Goal: Task Accomplishment & Management: Use online tool/utility

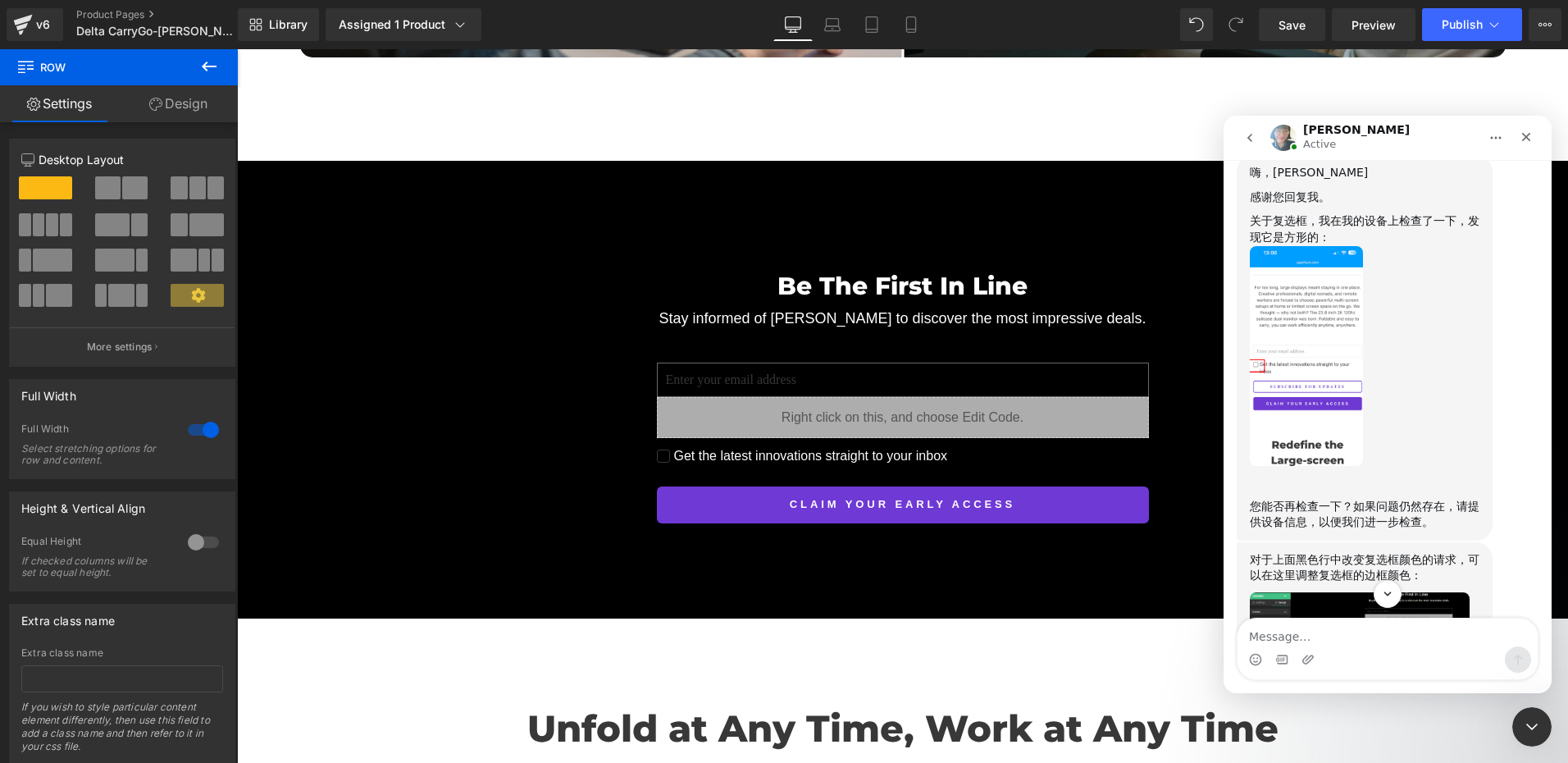
scroll to position [6674, 0]
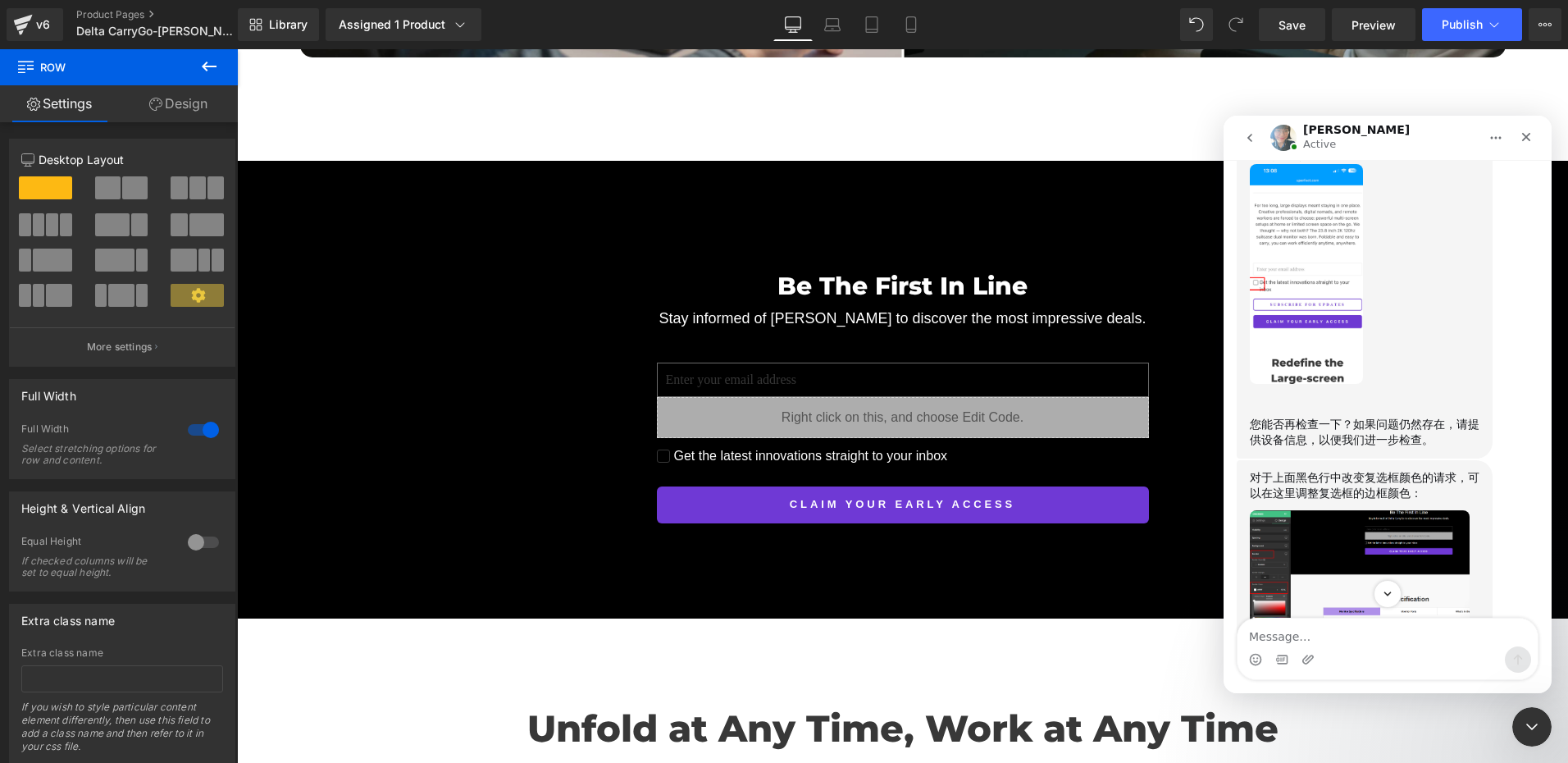
click at [1286, 384] on img "Annie说…" at bounding box center [1306, 274] width 114 height 220
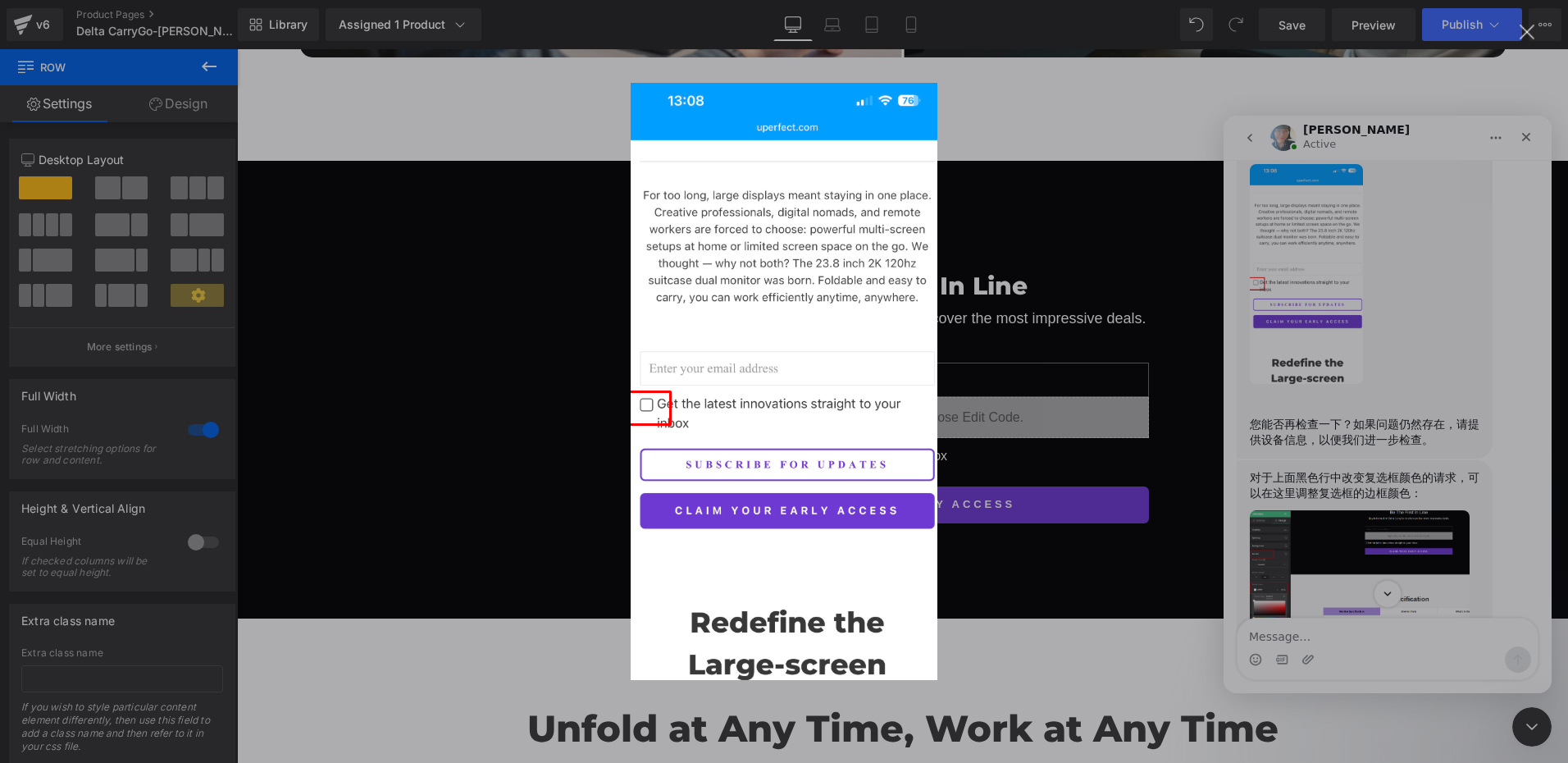
click at [1071, 242] on div "Intercom Messenger" at bounding box center [784, 381] width 1568 height 763
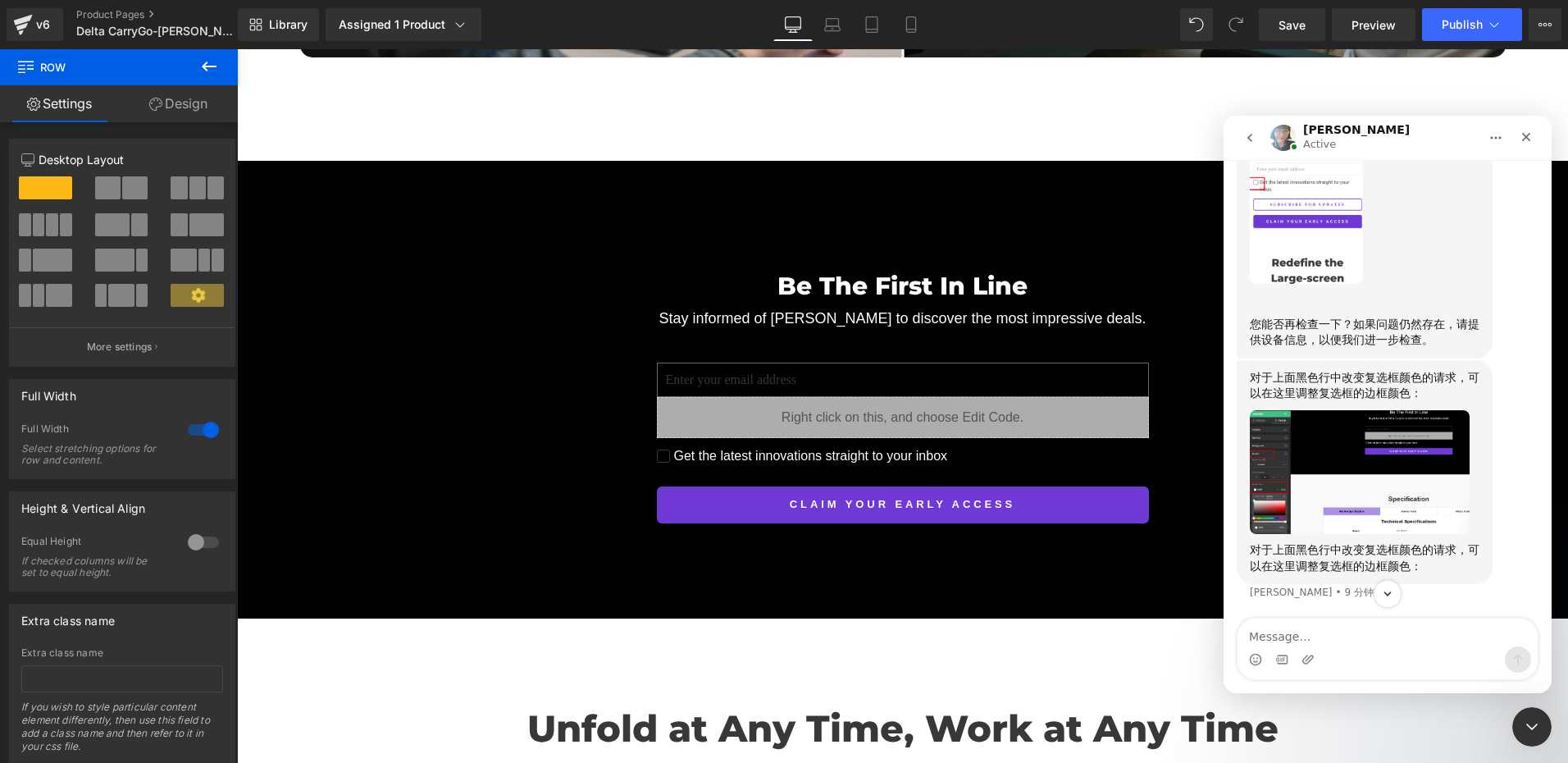
scroll to position [6920, 0]
drag, startPoint x: 1254, startPoint y: 329, endPoint x: 1457, endPoint y: 344, distance: 203.6
click at [1457, 344] on div "您能否再检查一下？如果问题仍然存在，请提供设备信息，以便我们进一步检查。" at bounding box center [1364, 333] width 230 height 32
copy div "您能否再检查一下？如果问题仍然存在，请提供设备信息，以便我们进一步检查。"
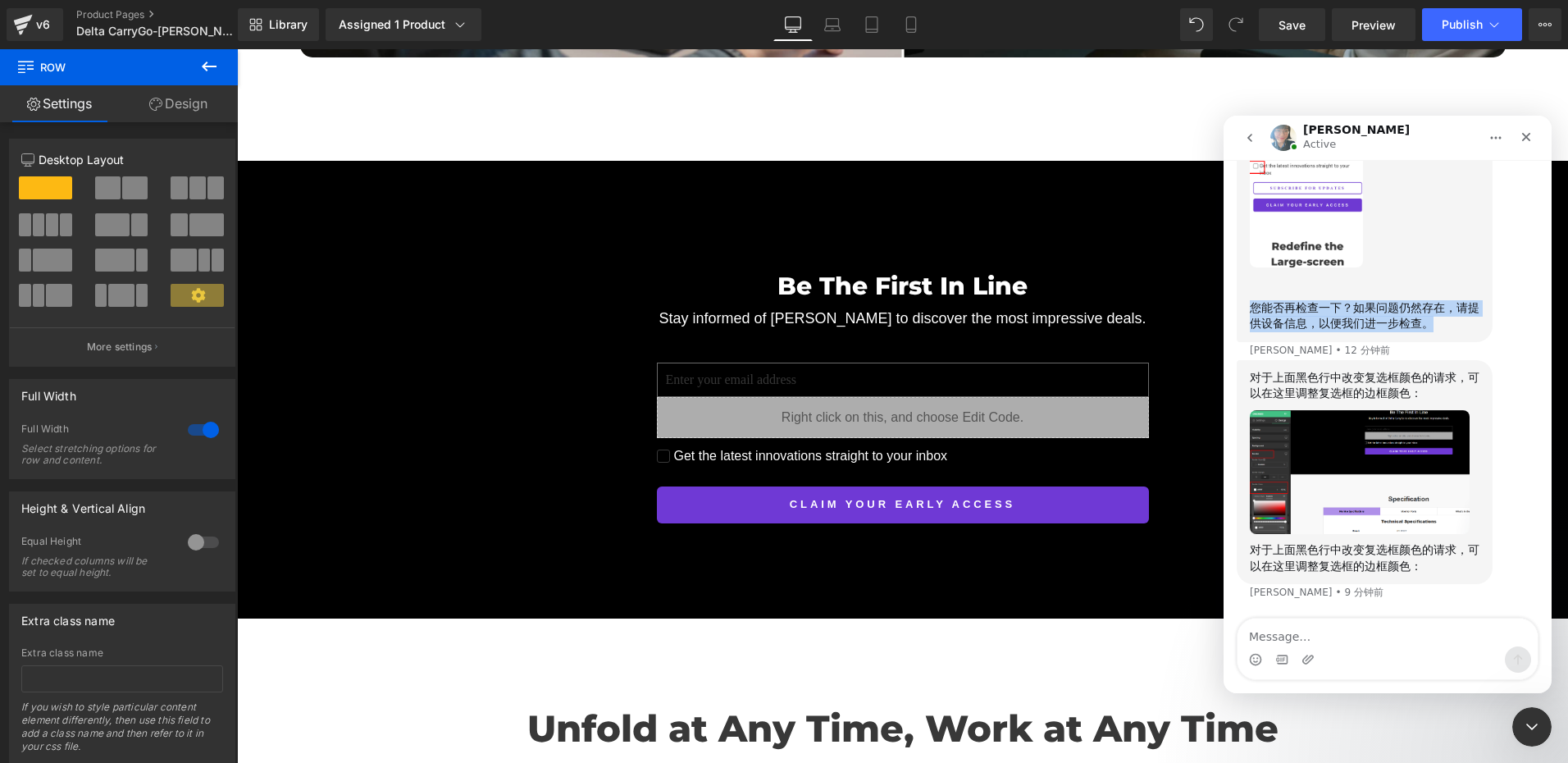
click at [1321, 332] on div "您能否再检查一下？如果问题仍然存在，请提供设备信息，以便我们进一步检查。" at bounding box center [1364, 316] width 230 height 32
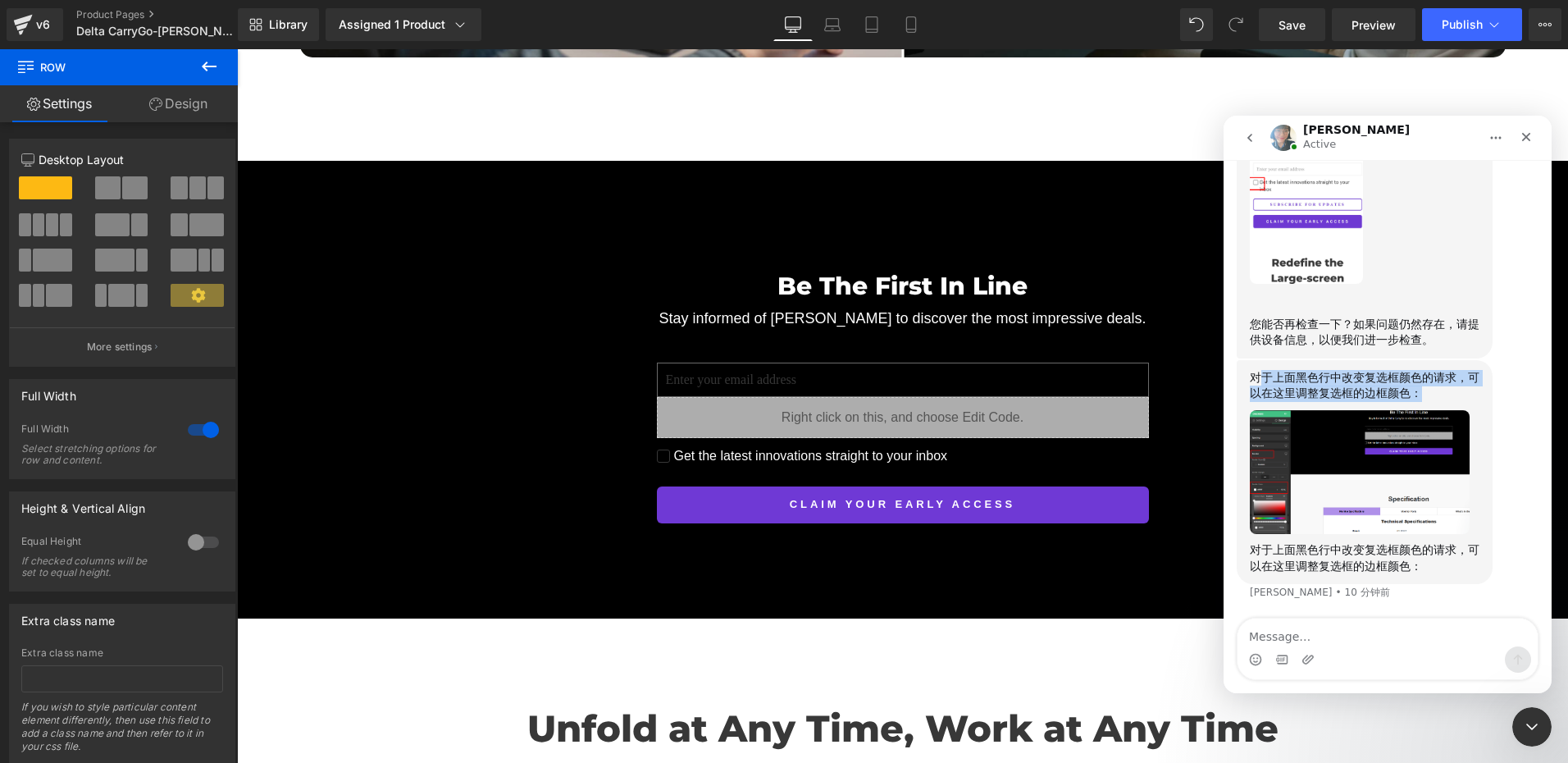
drag, startPoint x: 1257, startPoint y: 374, endPoint x: 1443, endPoint y: 397, distance: 187.4
click at [1443, 397] on div "对于上面黑色行中改变复选框颜色的请求，可以在这里调整复选框的边框颜色：" at bounding box center [1364, 385] width 230 height 32
copy div "于上面黑色行中改变复选框颜色的请求，可以在这里调整复选框的边框颜色："
click at [1293, 393] on div "对于上面黑色行中改变复选框颜色的请求，可以在这里调整复选框的边框颜色：" at bounding box center [1364, 385] width 230 height 32
click at [1396, 482] on img "Annie说…" at bounding box center [1359, 472] width 220 height 124
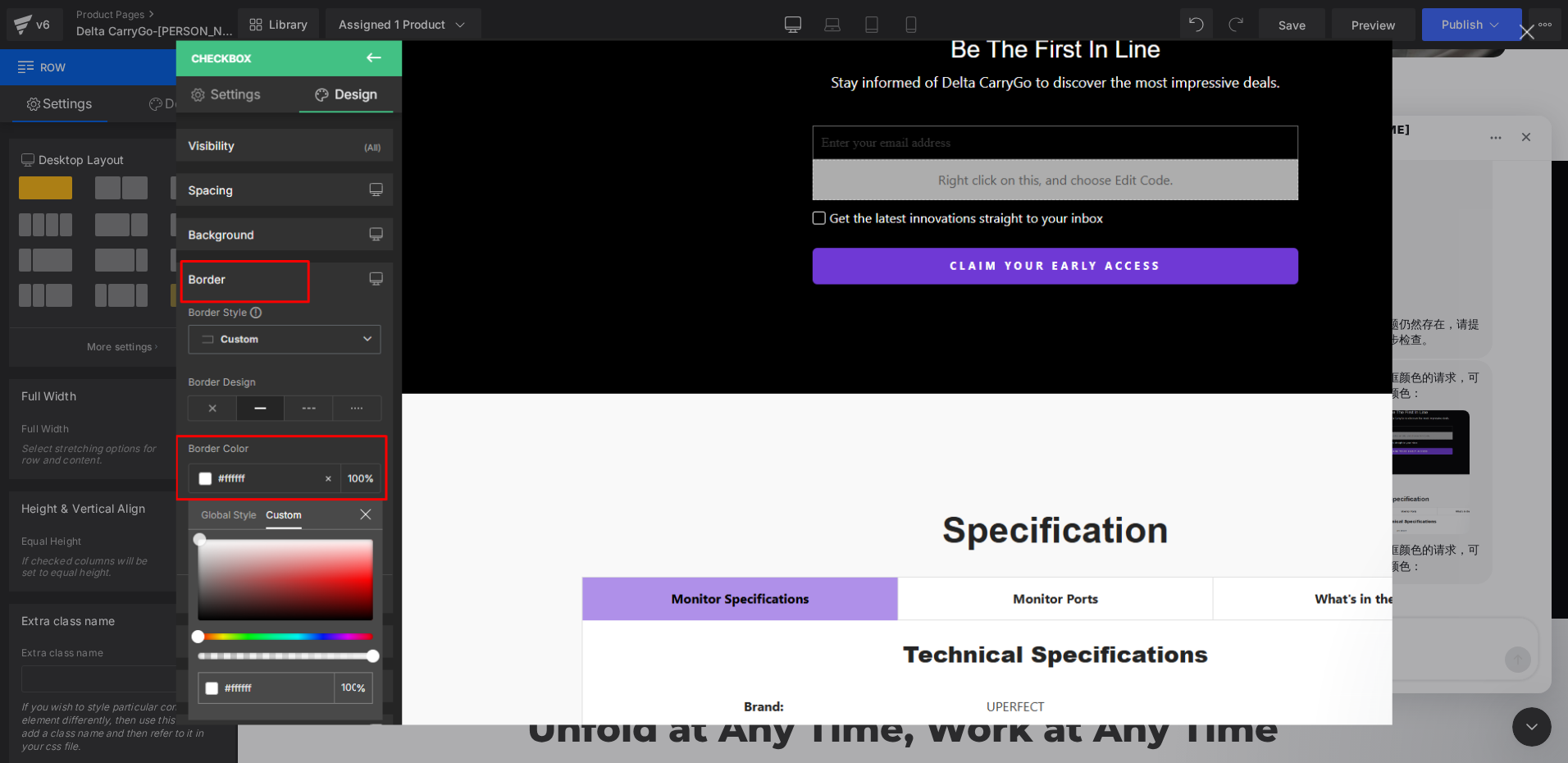
scroll to position [0, 0]
click at [1484, 515] on div "Intercom Messenger" at bounding box center [784, 381] width 1568 height 763
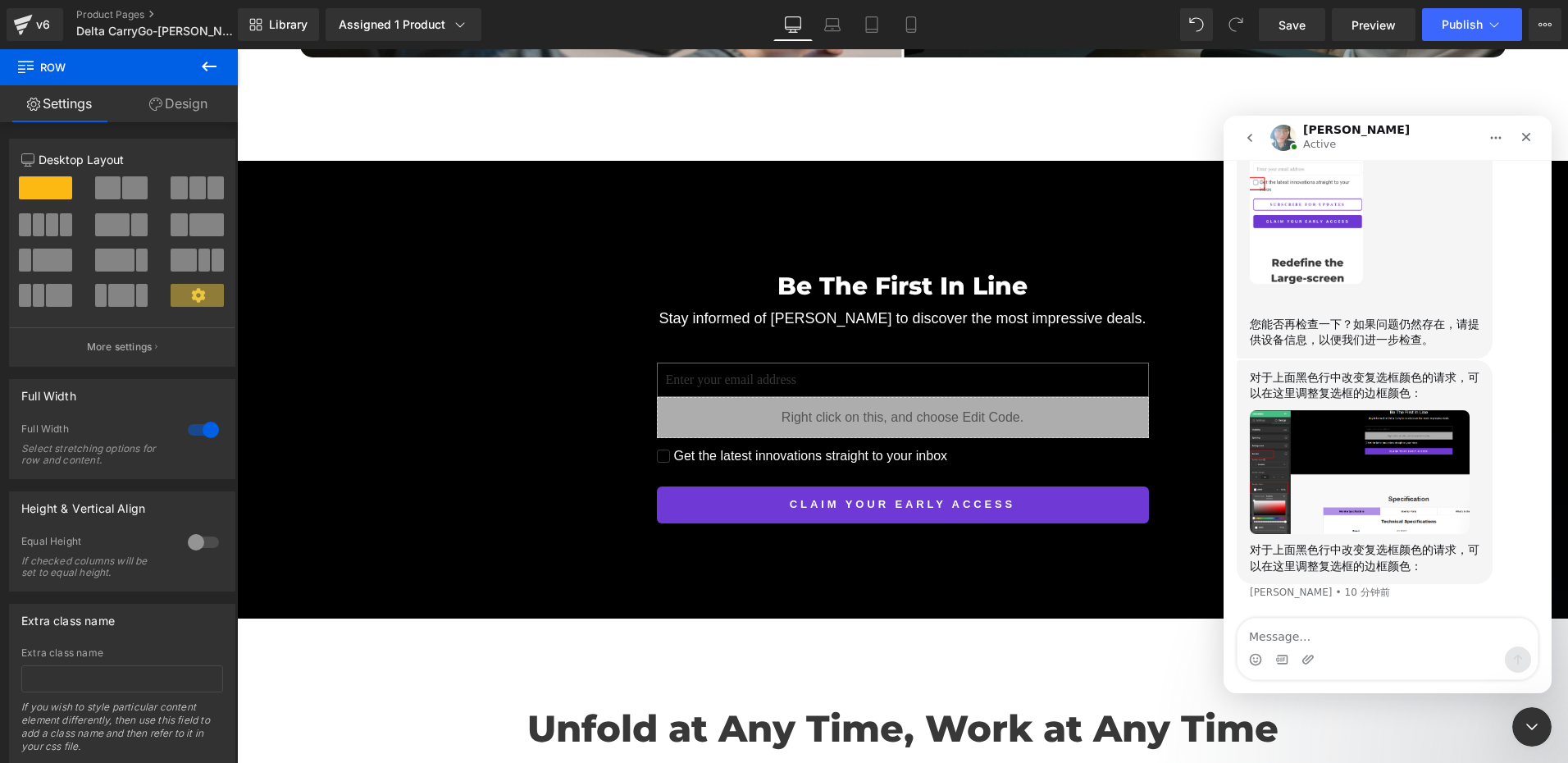
click at [1385, 563] on div "对于上面黑色行中改变复选框颜色的请求，可以在这里调整复选框的边框颜色：" at bounding box center [1364, 558] width 230 height 32
click at [0, 0] on div at bounding box center [0, 0] width 0 height 0
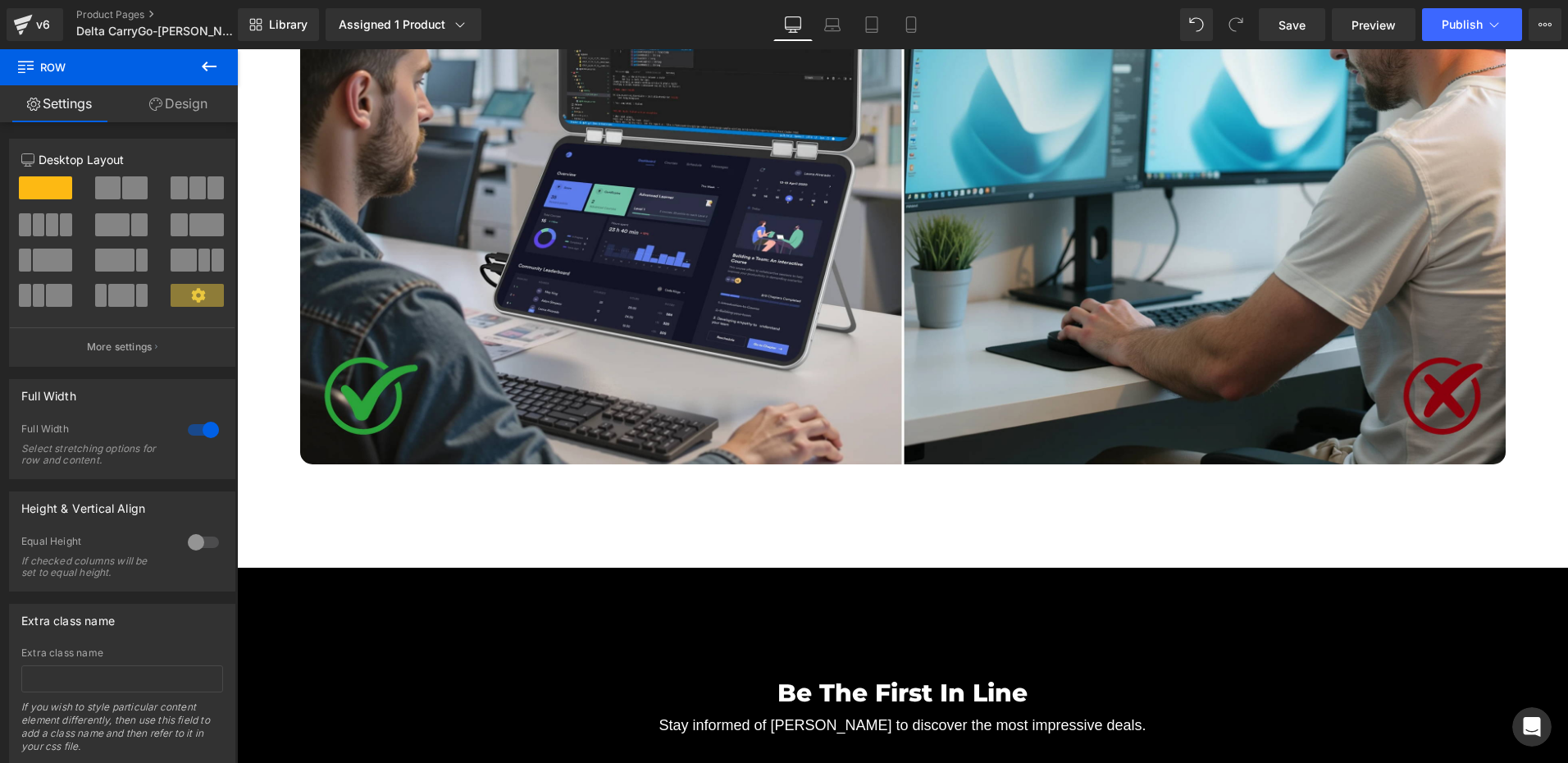
scroll to position [5128, 0]
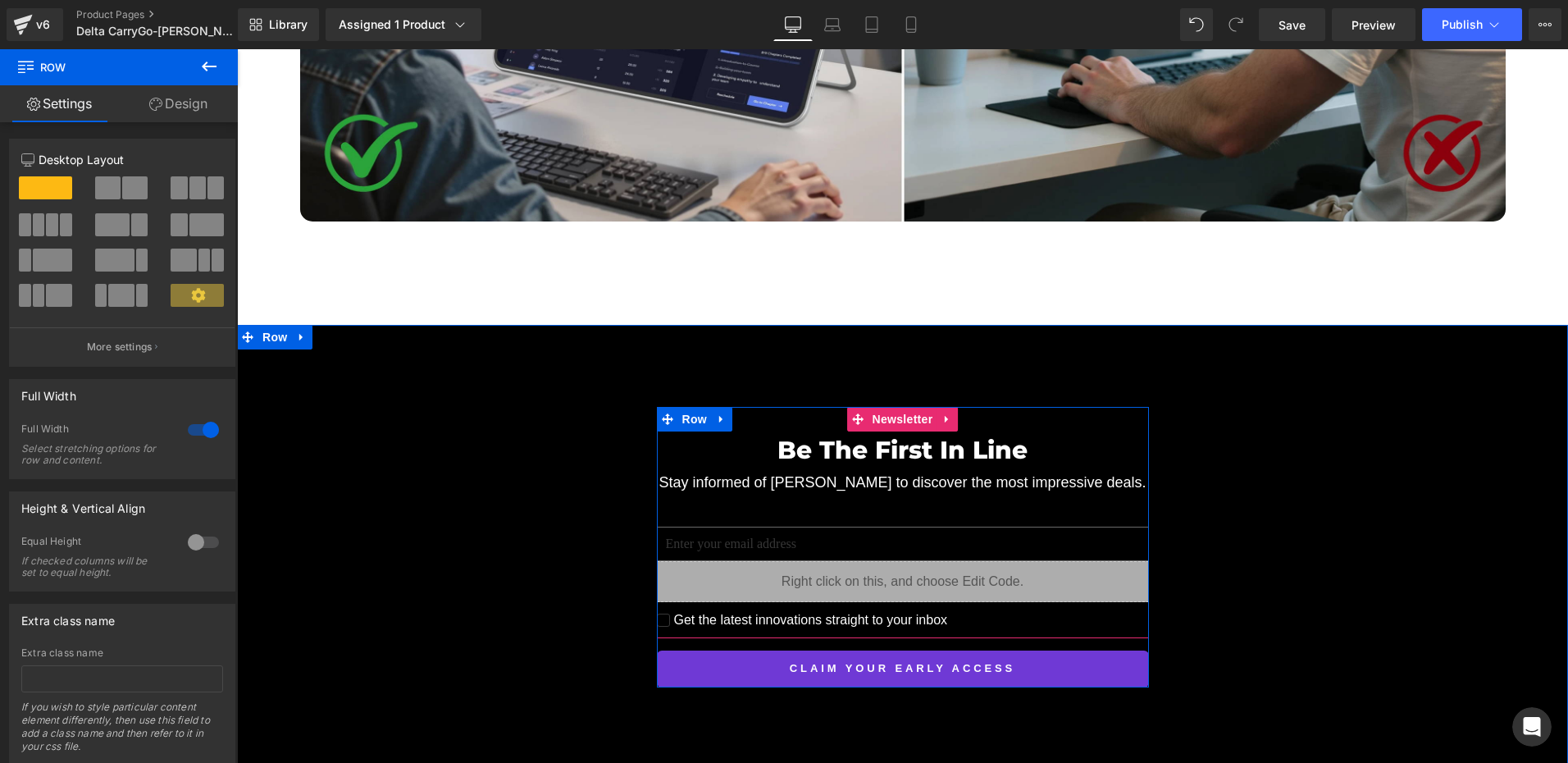
click at [818, 519] on div "Be The First In Line Heading Stay informed of Delta CarryGo to discover the mos…" at bounding box center [902, 535] width 492 height 208
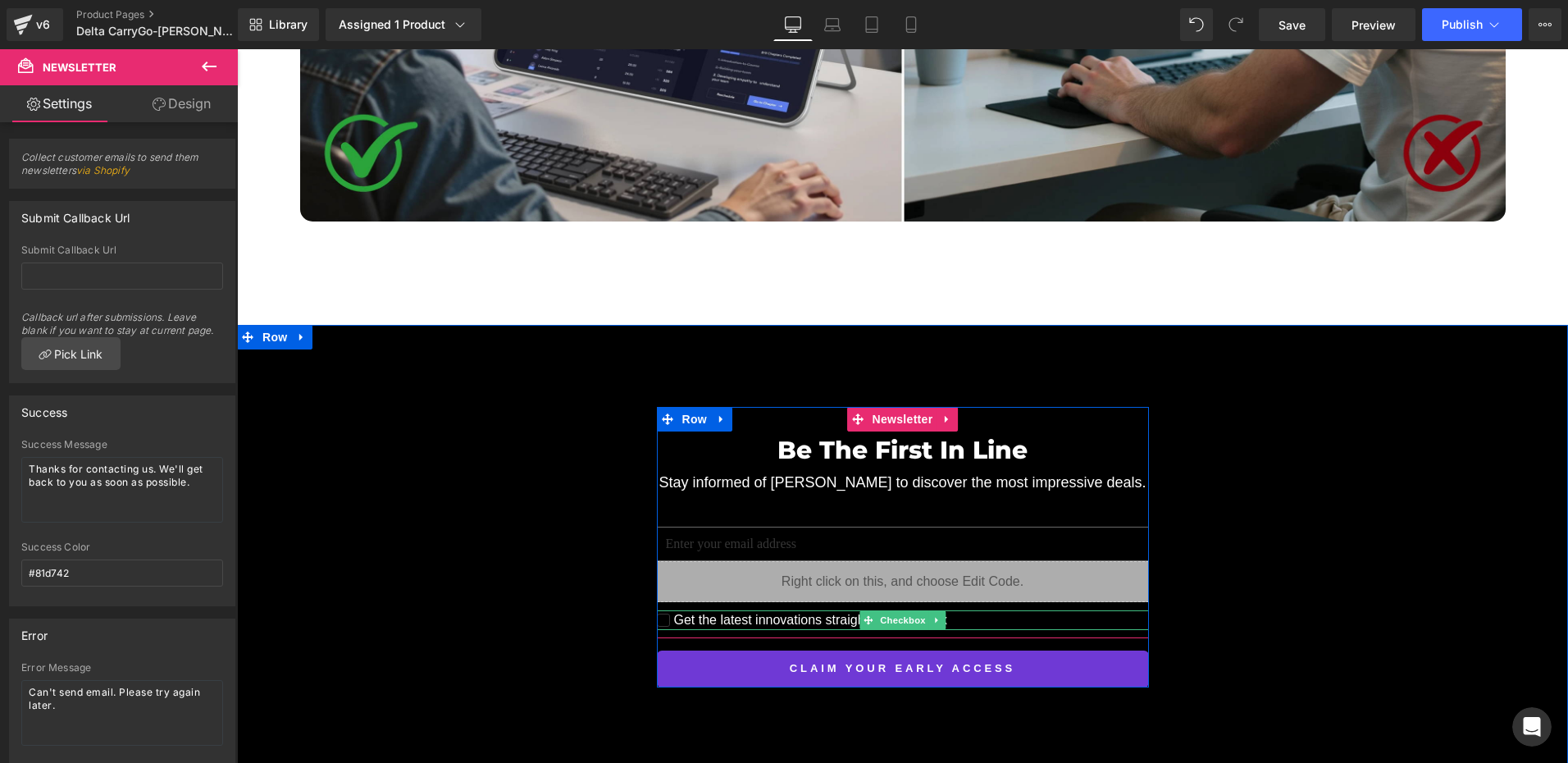
click at [659, 613] on input "Get the latest innovations straight to your inbox" at bounding box center [663, 620] width 13 height 13
click at [657, 613] on input "Get the latest innovations straight to your inbox" at bounding box center [663, 620] width 13 height 13
click at [889, 610] on span "Checkbox" at bounding box center [902, 620] width 52 height 19
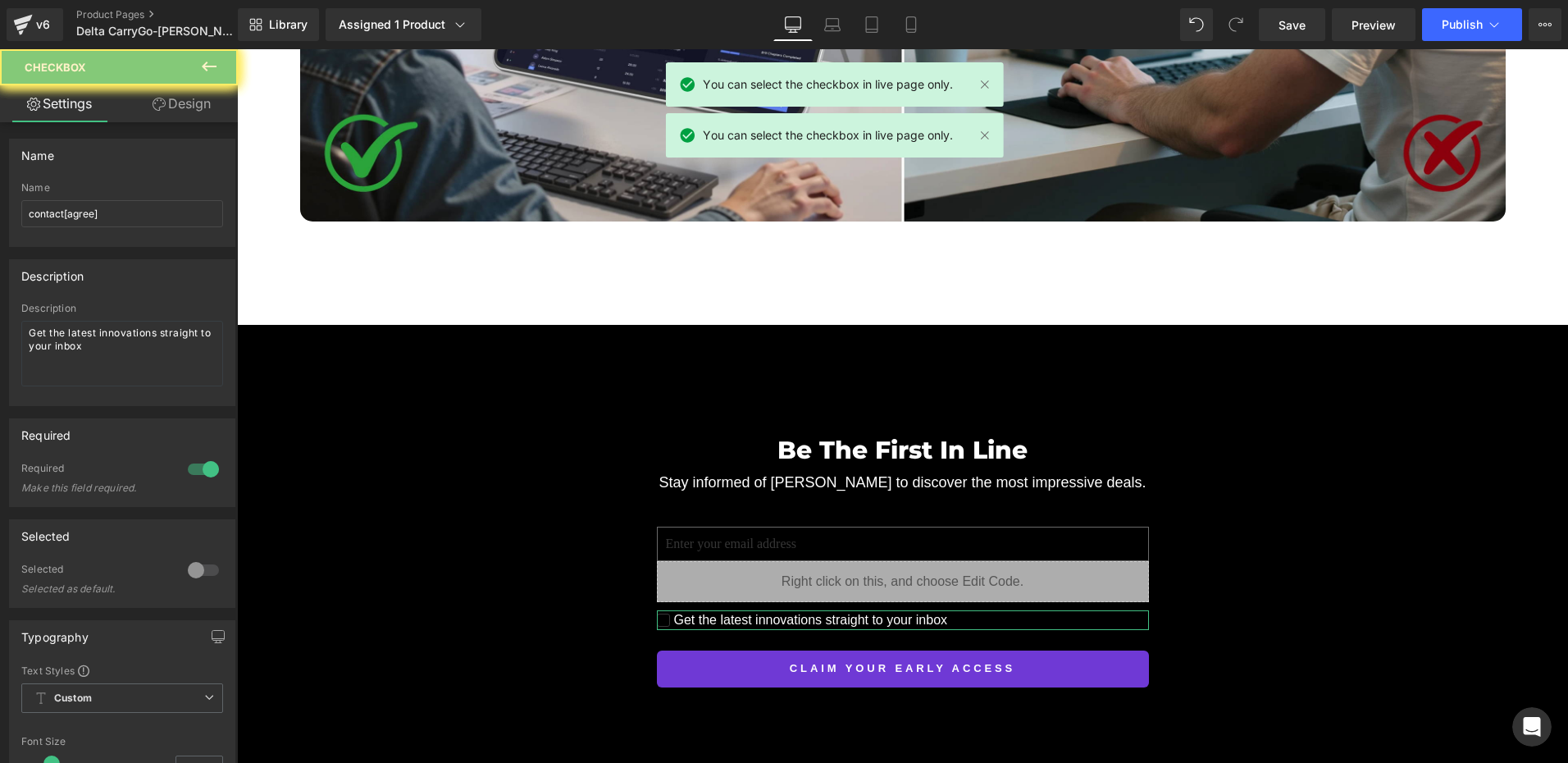
click at [54, 574] on div "Selected" at bounding box center [96, 571] width 150 height 18
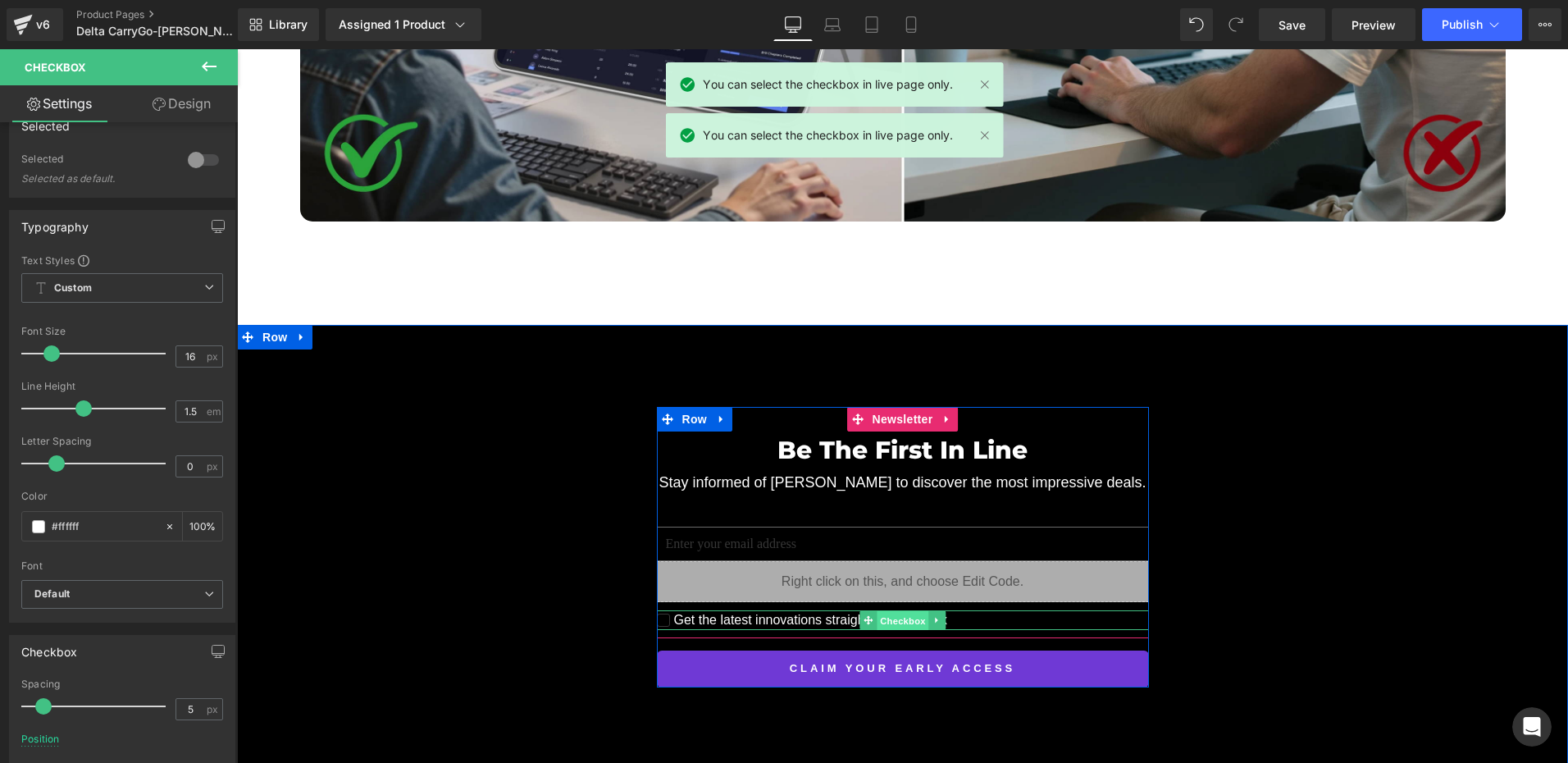
click at [886, 611] on span "Checkbox" at bounding box center [902, 620] width 52 height 19
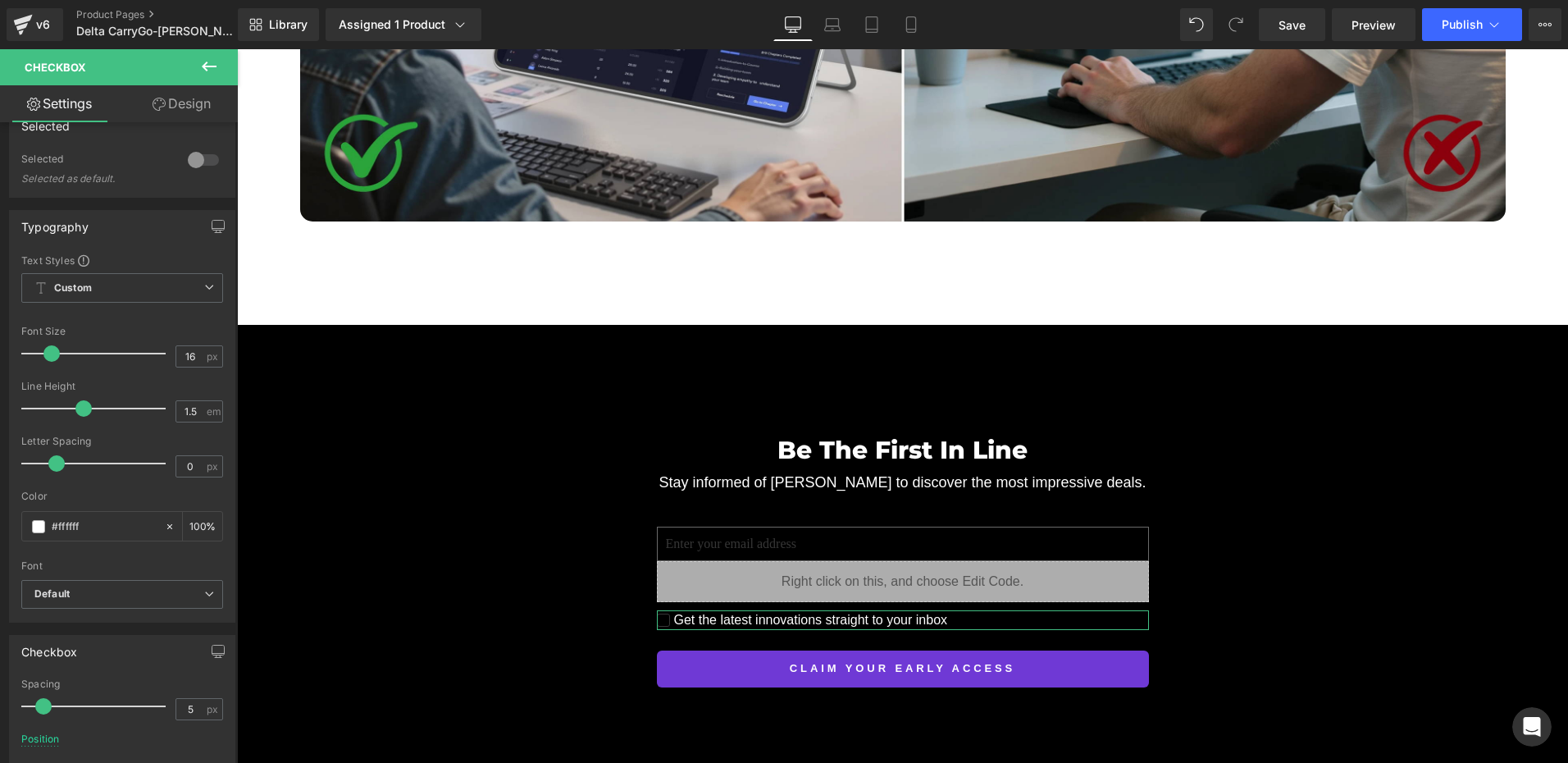
click at [187, 93] on link "Design" at bounding box center [181, 104] width 119 height 37
click at [0, 0] on div "Border" at bounding box center [0, 0] width 0 height 0
click at [1525, 723] on icon "打开 Intercom Messenger" at bounding box center [1529, 724] width 27 height 27
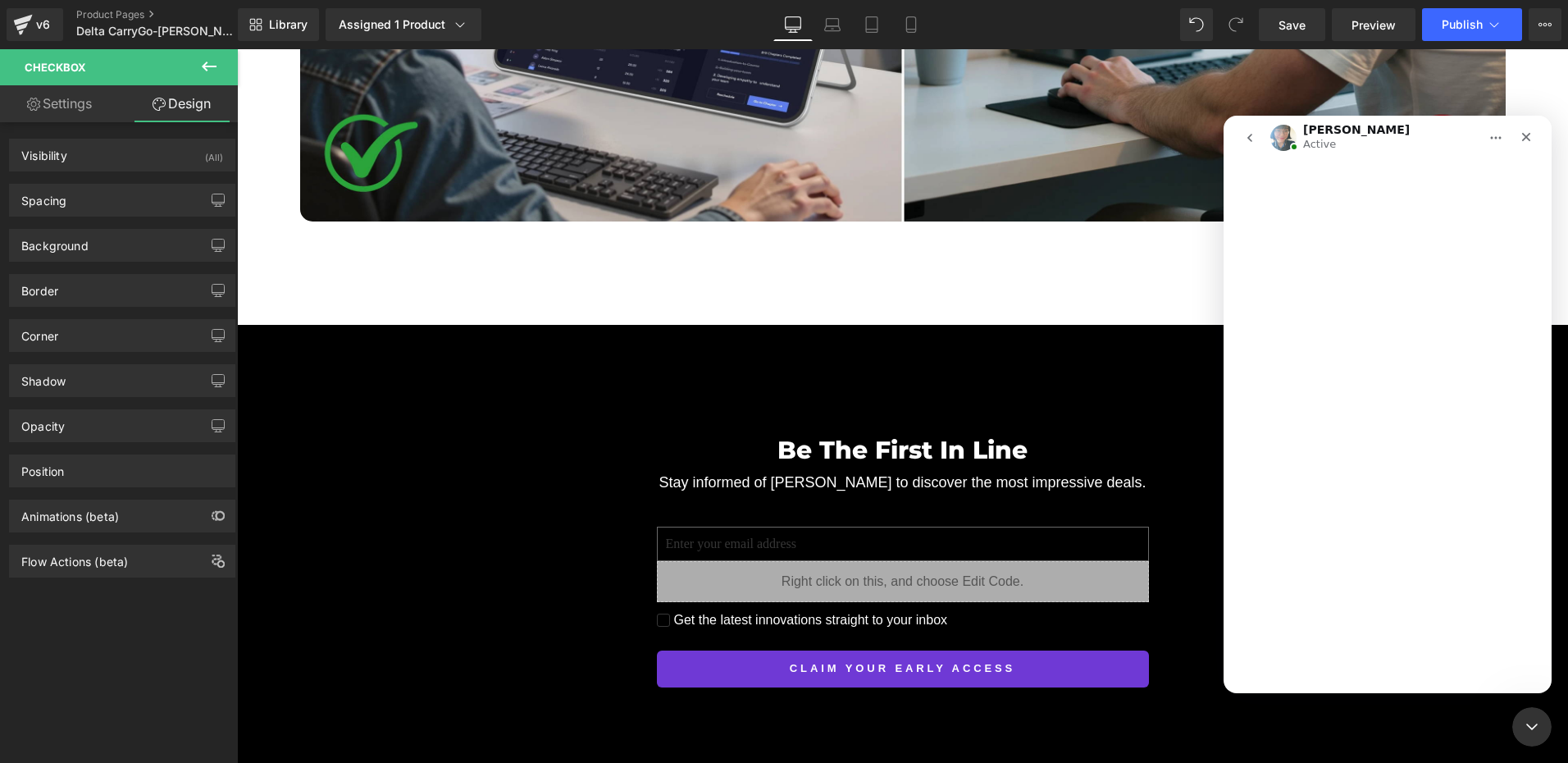
scroll to position [5210, 0]
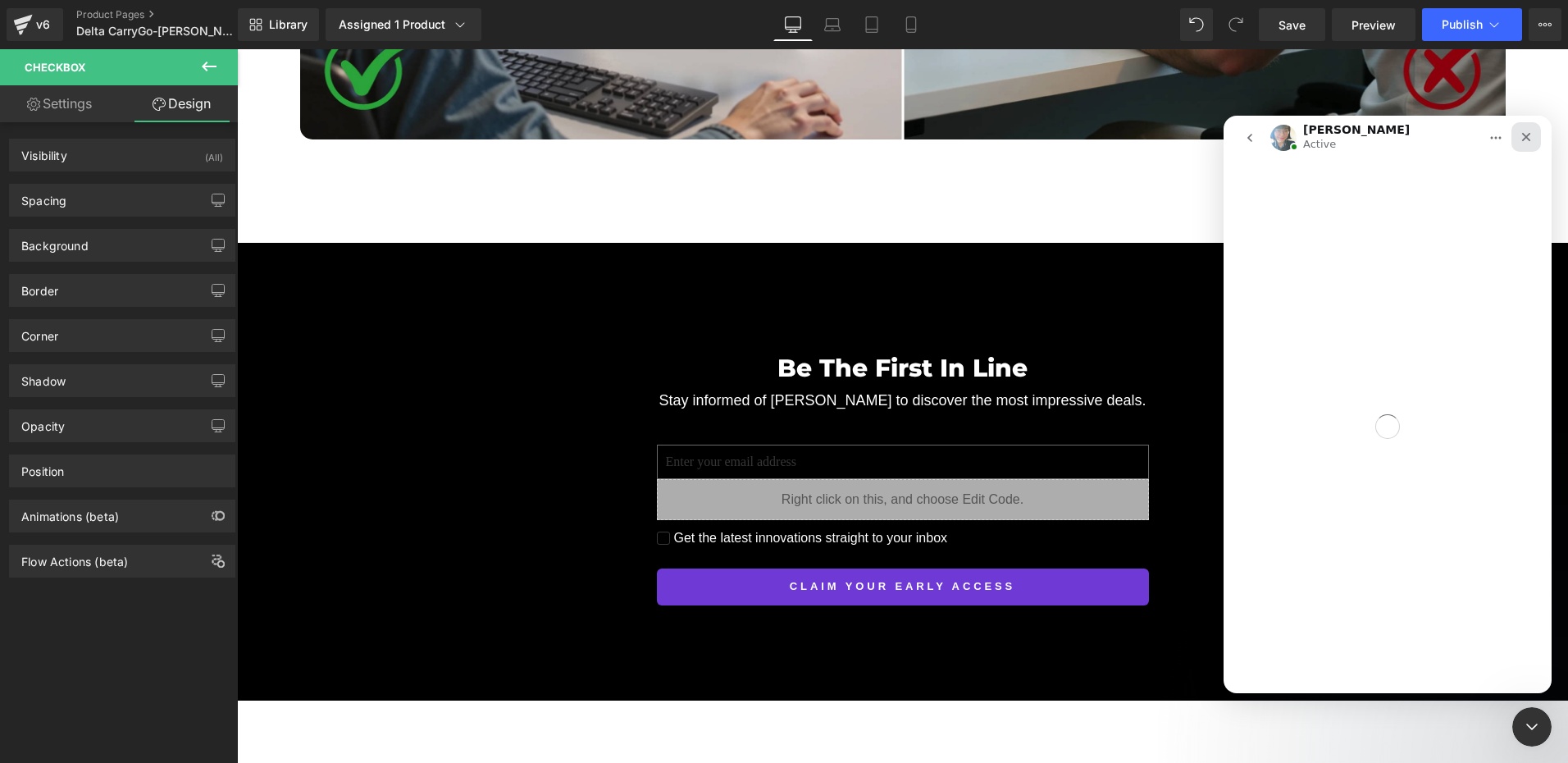
drag, startPoint x: 1528, startPoint y: 132, endPoint x: 2067, endPoint y: 597, distance: 711.9
click at [1528, 132] on icon "关闭" at bounding box center [1526, 136] width 13 height 13
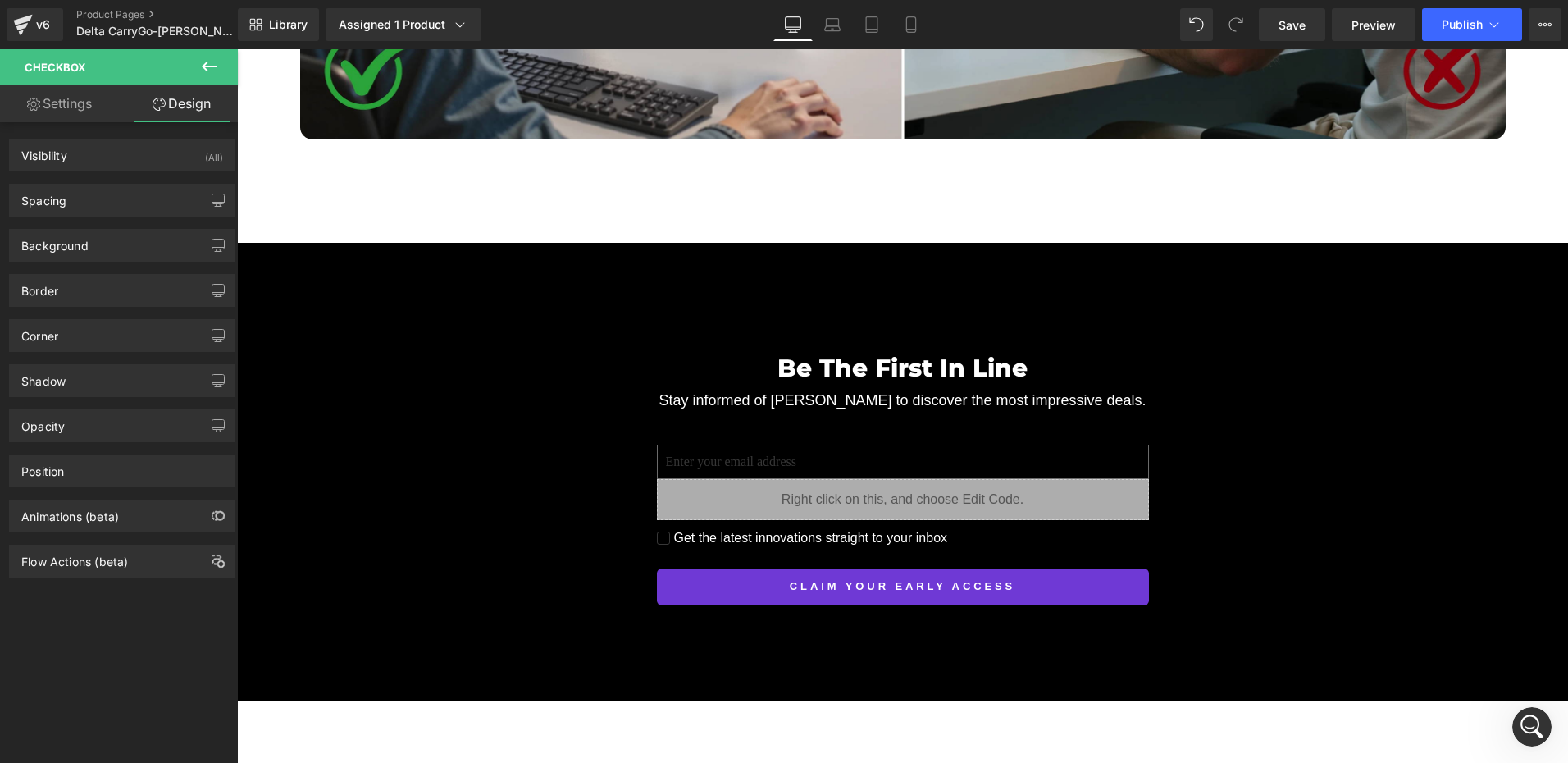
scroll to position [6920, 0]
click at [1300, 42] on div "Library Assigned 1 Product Product Preview Pre-launch | Delta CarryGo - 23.8 In…" at bounding box center [902, 25] width 1330 height 49
click at [1300, 33] on link "Save" at bounding box center [1291, 24] width 66 height 33
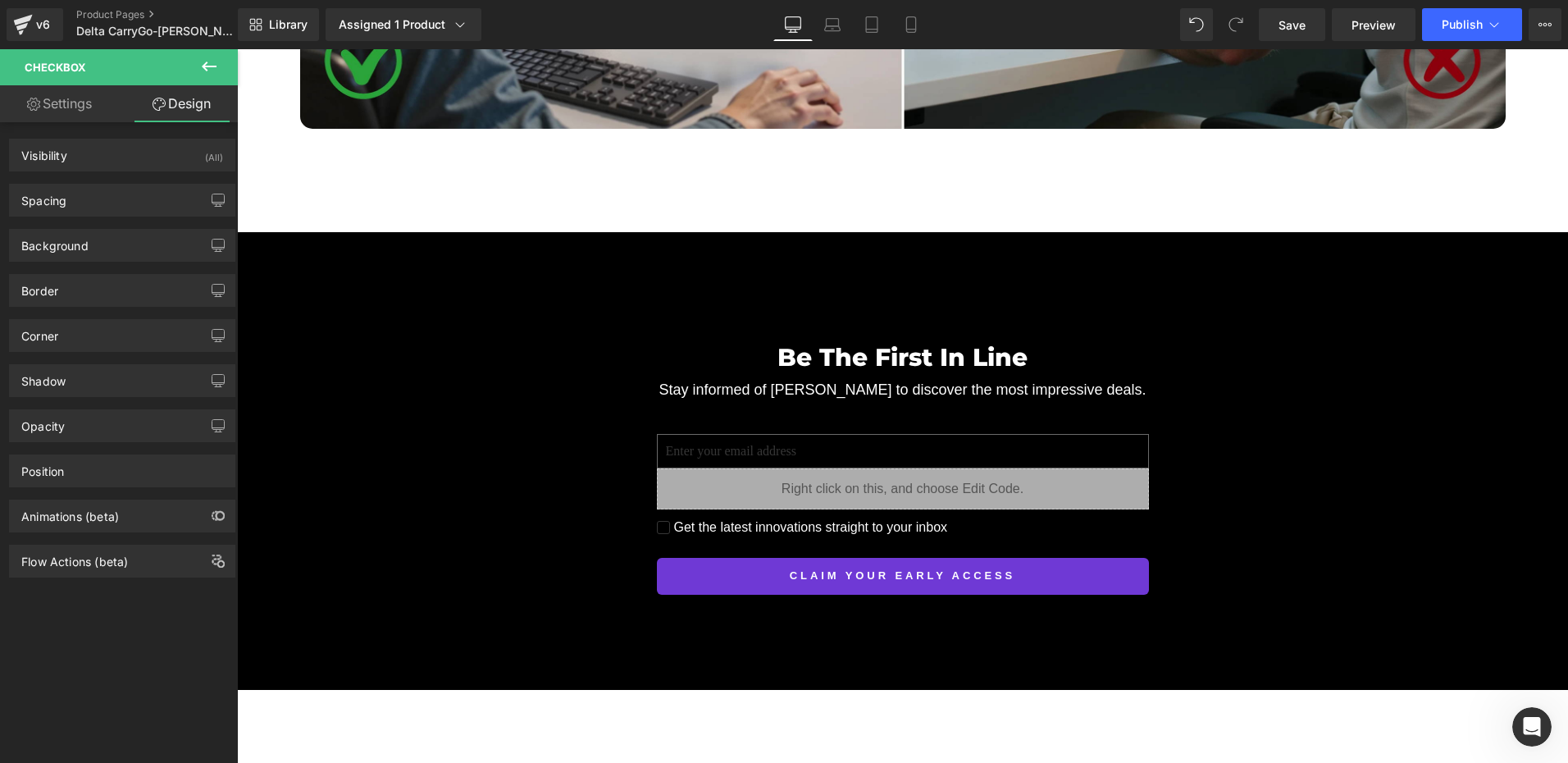
scroll to position [5210, 0]
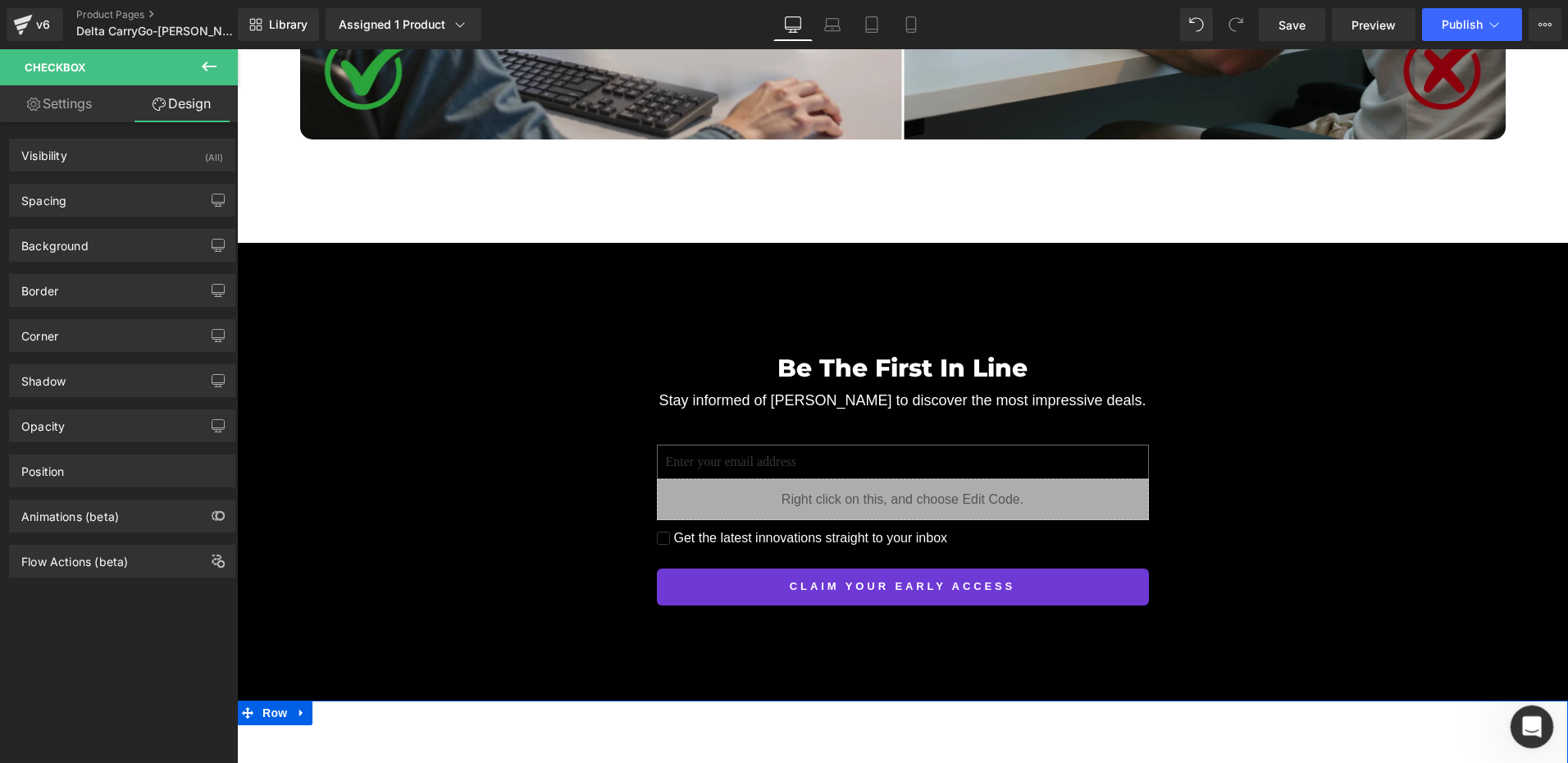
click at [1533, 714] on div "打开 Intercom Messenger" at bounding box center [1528, 723] width 54 height 54
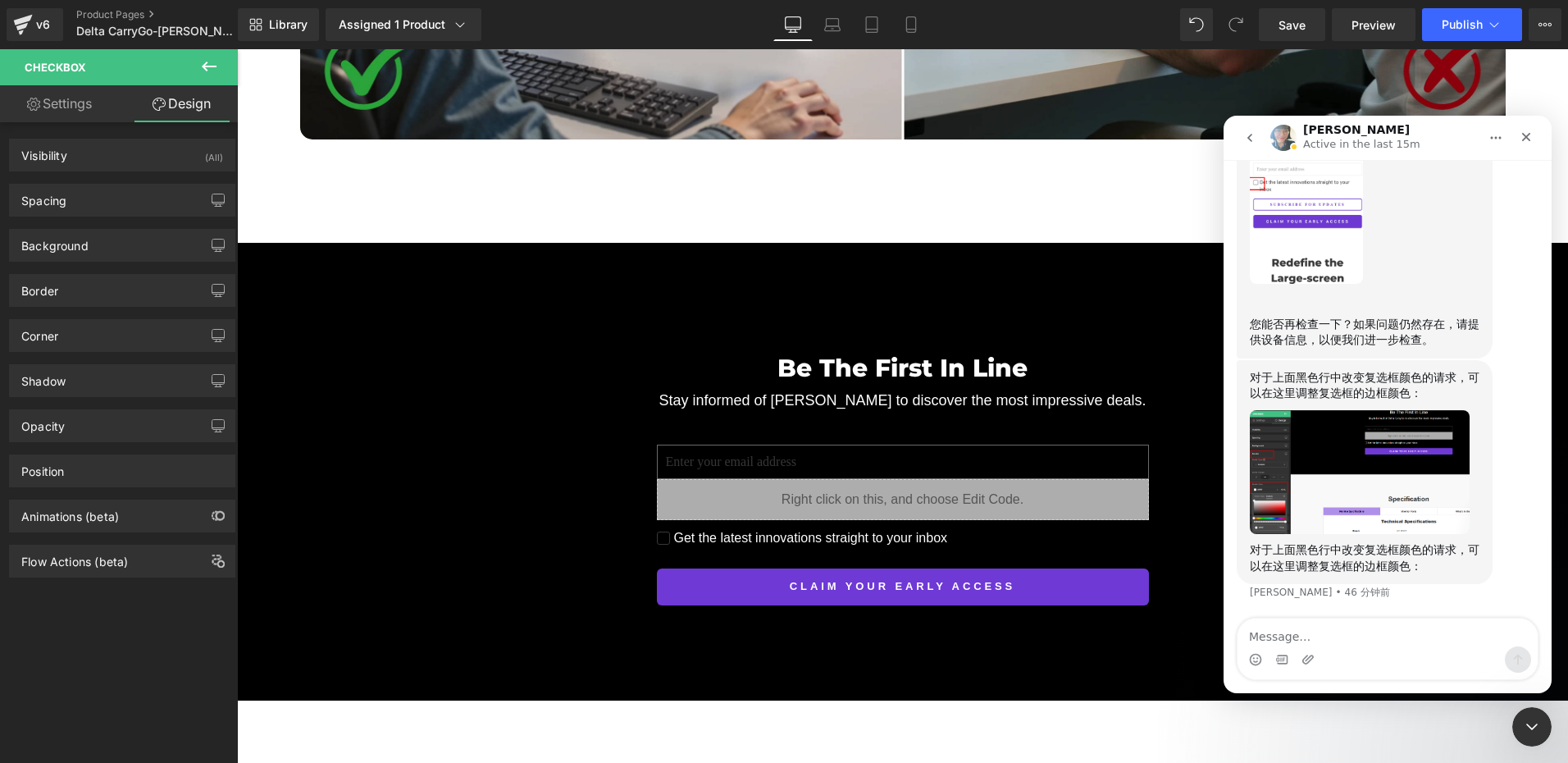
scroll to position [6920, 0]
click at [1367, 472] on img "Annie说…" at bounding box center [1359, 472] width 220 height 124
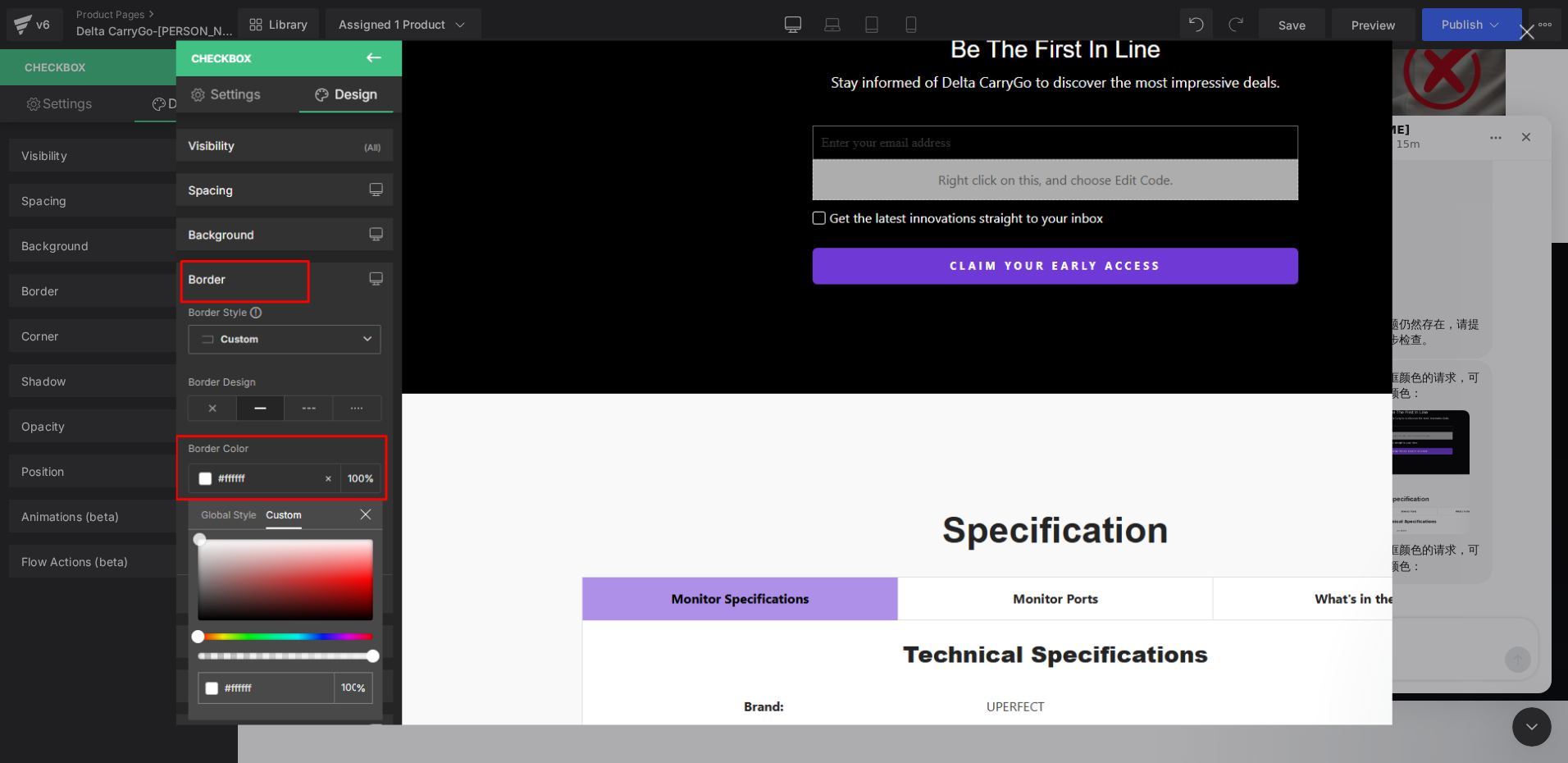
click at [1454, 453] on div "Intercom Messenger" at bounding box center [784, 381] width 1568 height 763
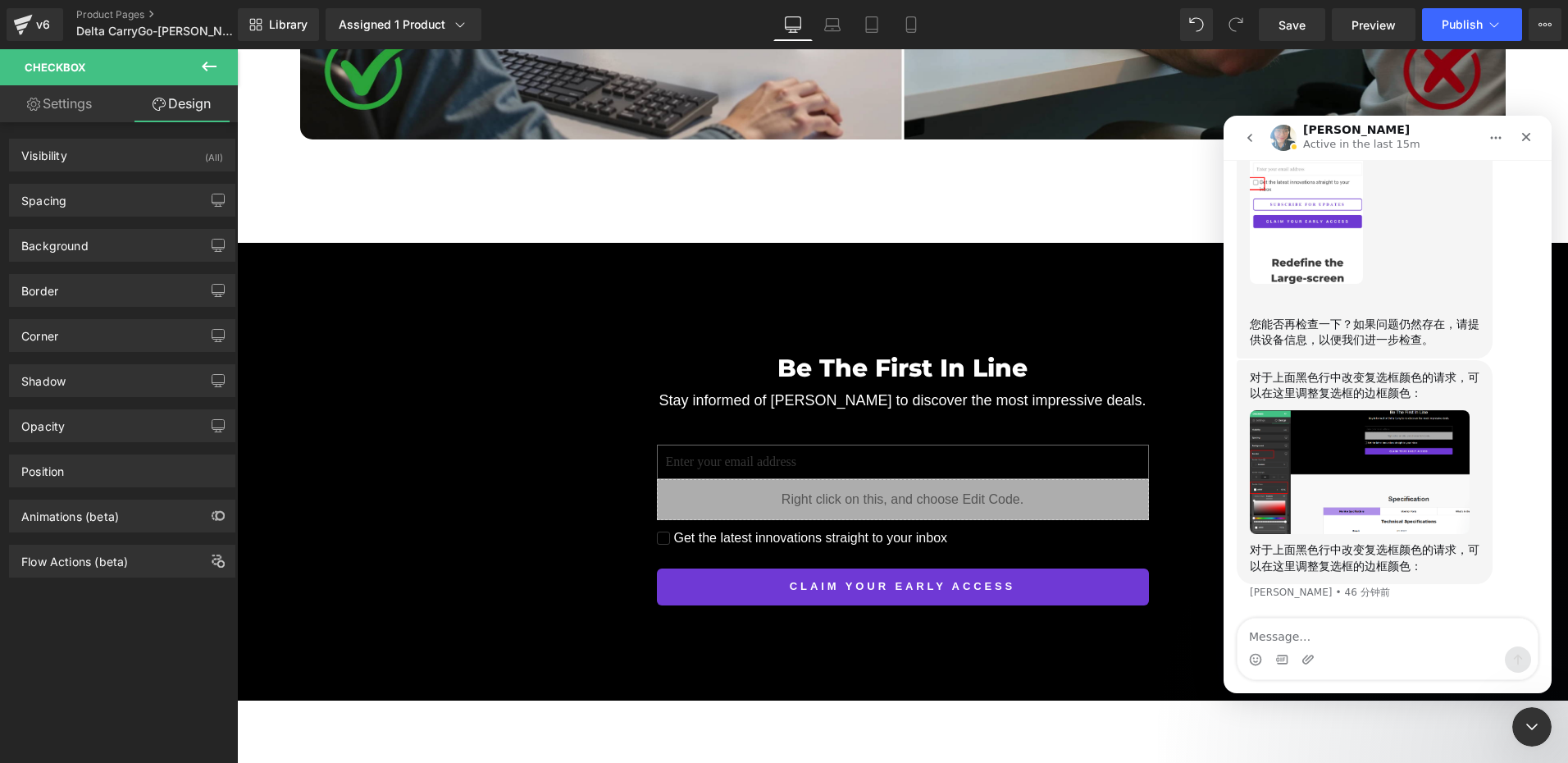
drag, startPoint x: 710, startPoint y: 442, endPoint x: 476, endPoint y: 393, distance: 239.1
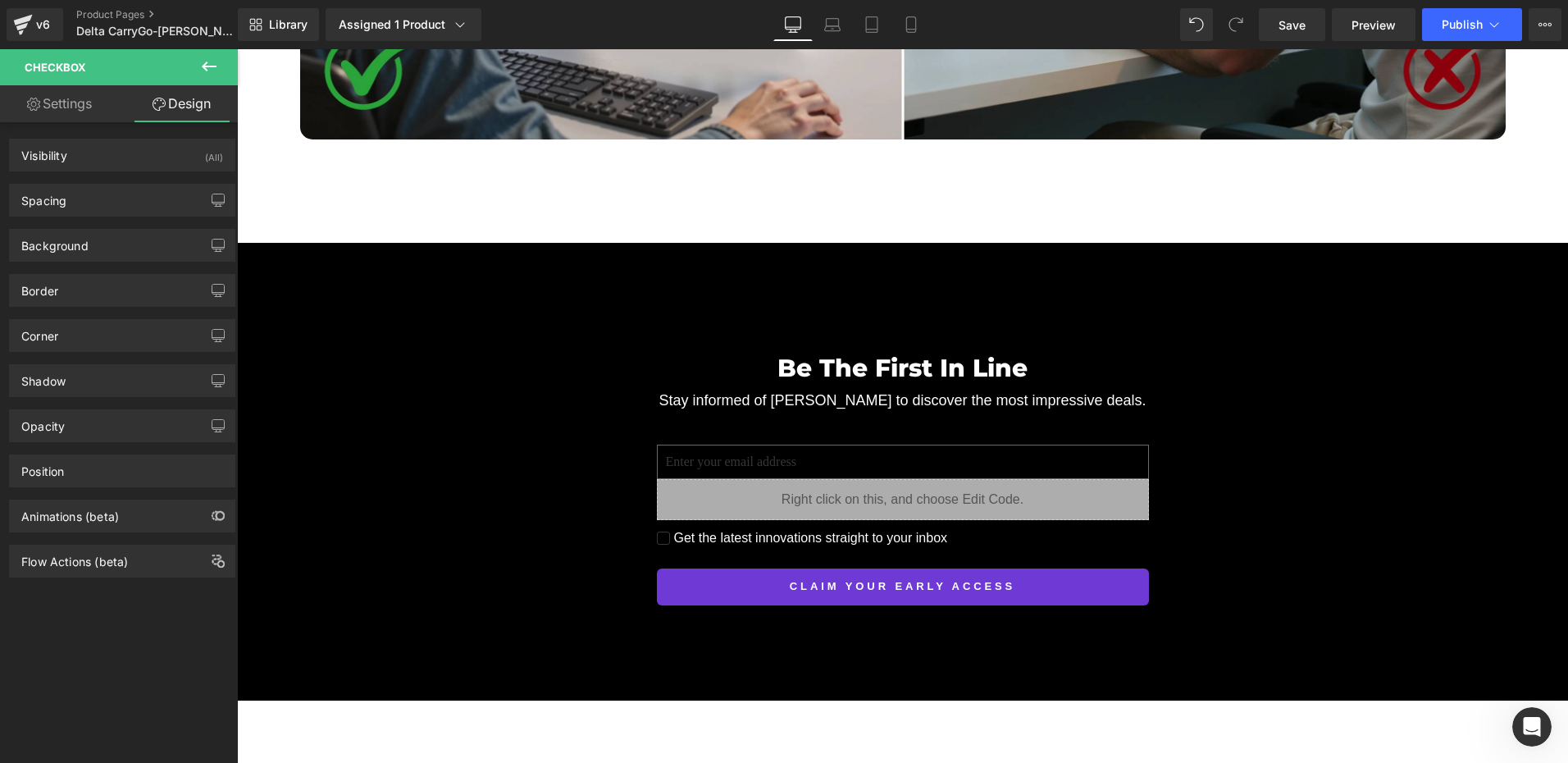
click at [811, 528] on span "Get the latest innovations straight to your inbox" at bounding box center [809, 538] width 278 height 19
click at [867, 533] on icon at bounding box center [868, 538] width 9 height 10
click at [576, 371] on div "Be The First In Line Heading Stay informed of Delta CarryGo to discover the mos…" at bounding box center [902, 465] width 1330 height 281
click at [1296, 18] on span "Save" at bounding box center [1292, 26] width 27 height 18
click at [355, 325] on div "Be The First In Line Heading Stay informed of Delta CarryGo to discover the mos…" at bounding box center [902, 465] width 1330 height 281
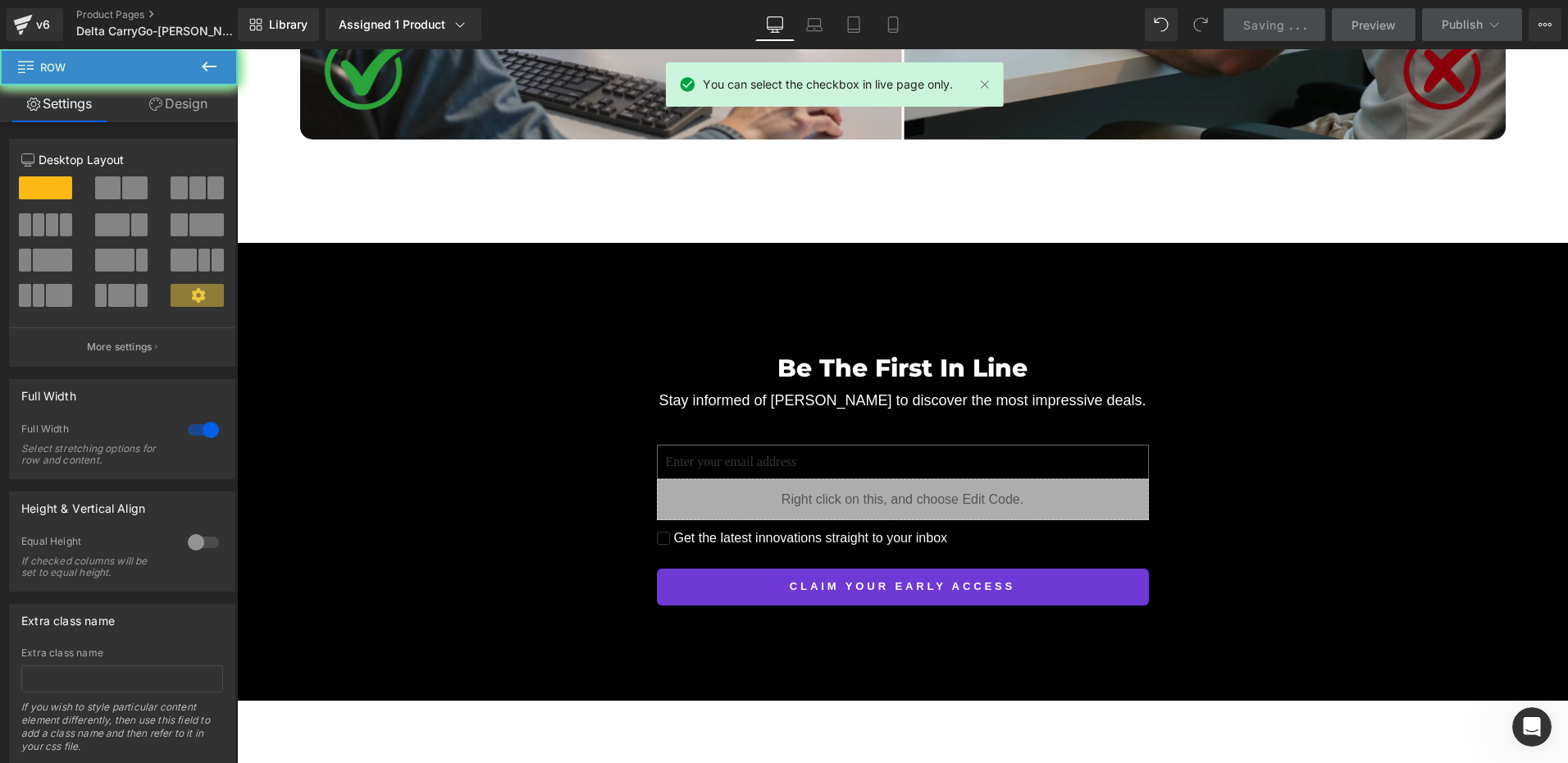
click at [487, 363] on div "Be The First In Line Heading Stay informed of Delta CarryGo to discover the mos…" at bounding box center [902, 472] width 1330 height 458
click at [1279, 29] on span "Saving" at bounding box center [1264, 25] width 42 height 14
click at [519, 365] on div "Be The First In Line Heading Stay informed of Delta CarryGo to discover the mos…" at bounding box center [902, 472] width 1330 height 458
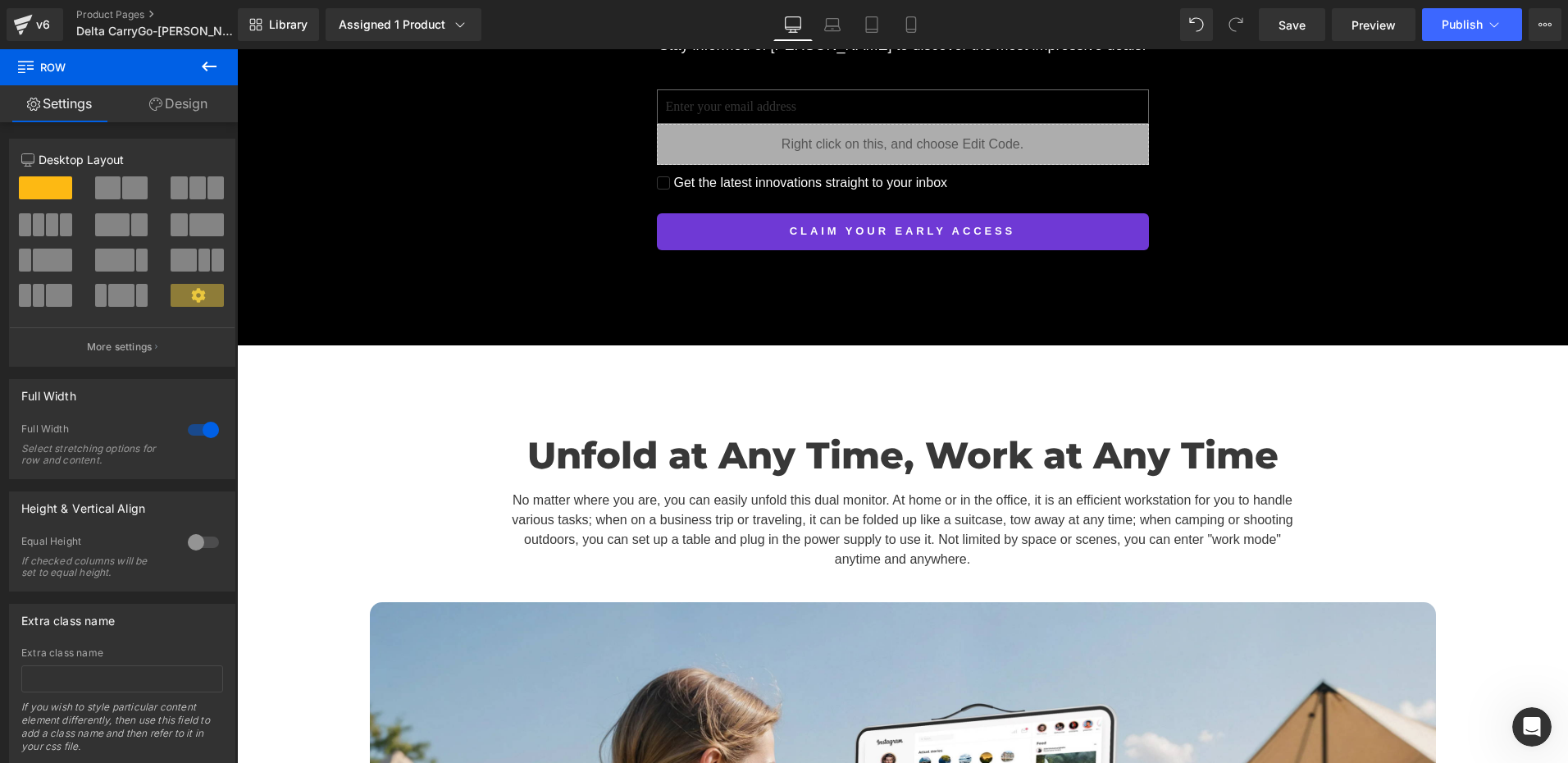
scroll to position [5455, 0]
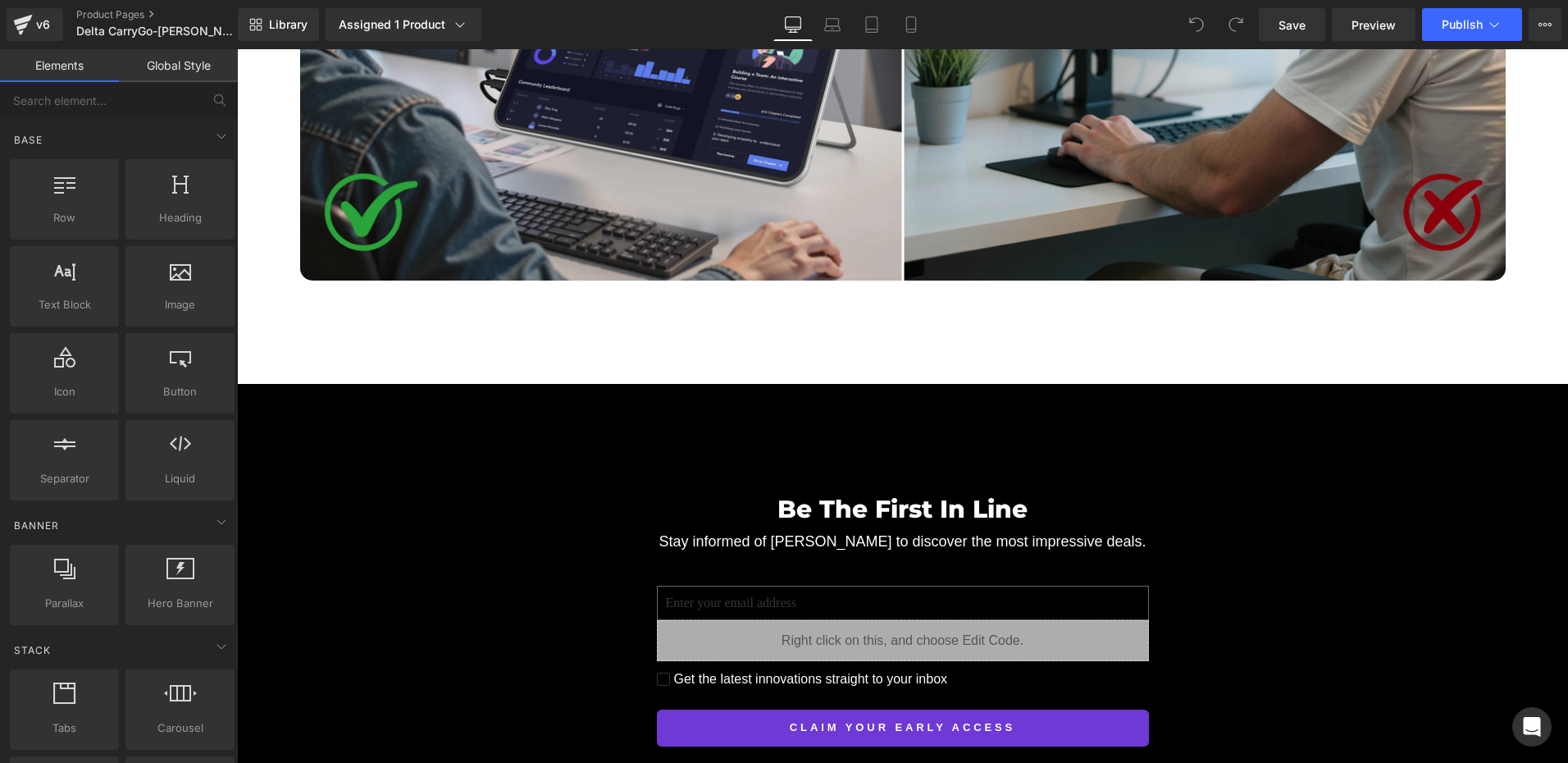
scroll to position [5166, 0]
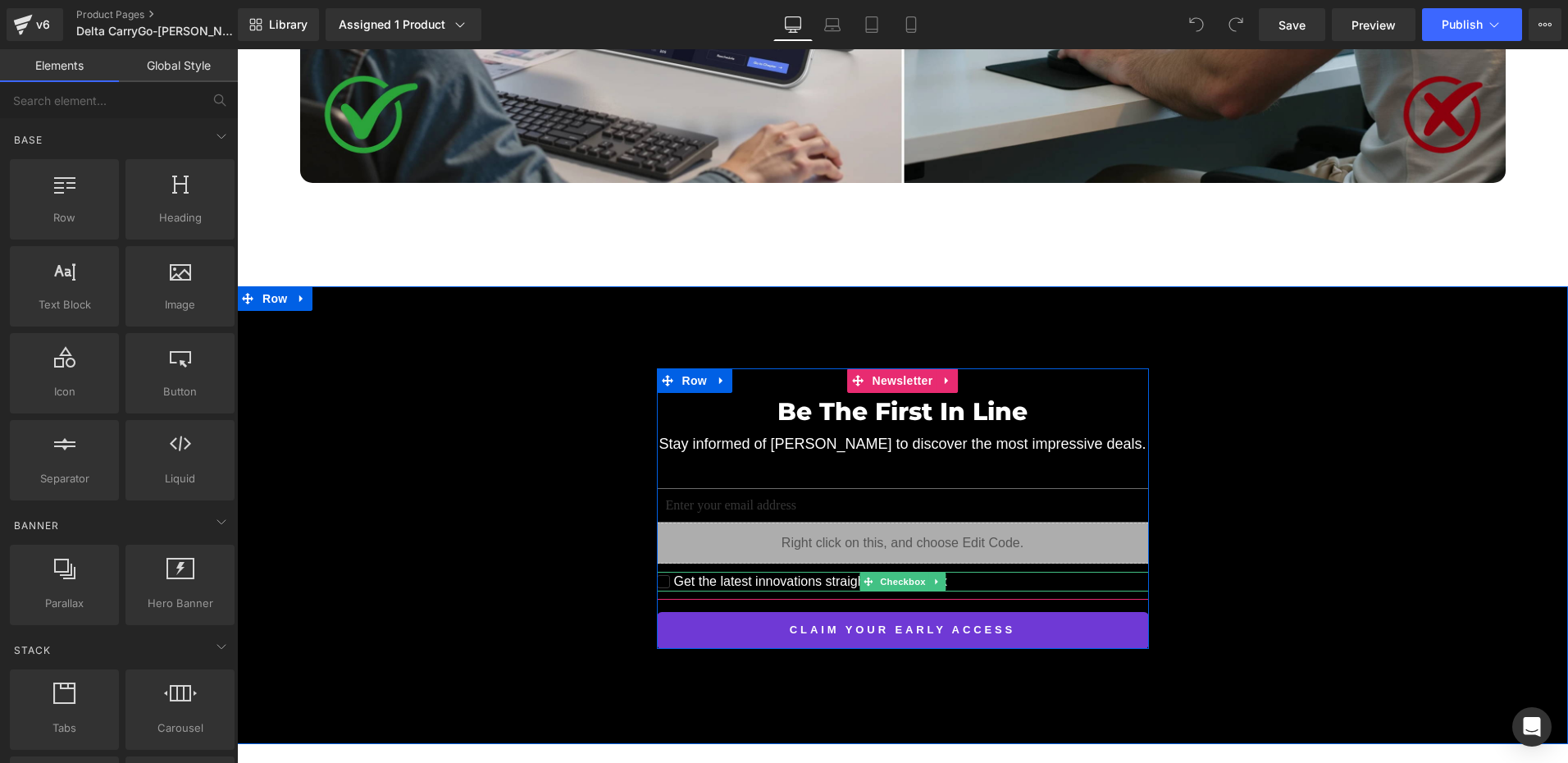
click at [878, 571] on span "Checkbox" at bounding box center [902, 581] width 52 height 19
click at [883, 571] on div "Get the latest innovations straight to your inbox Checkbox" at bounding box center [902, 581] width 492 height 19
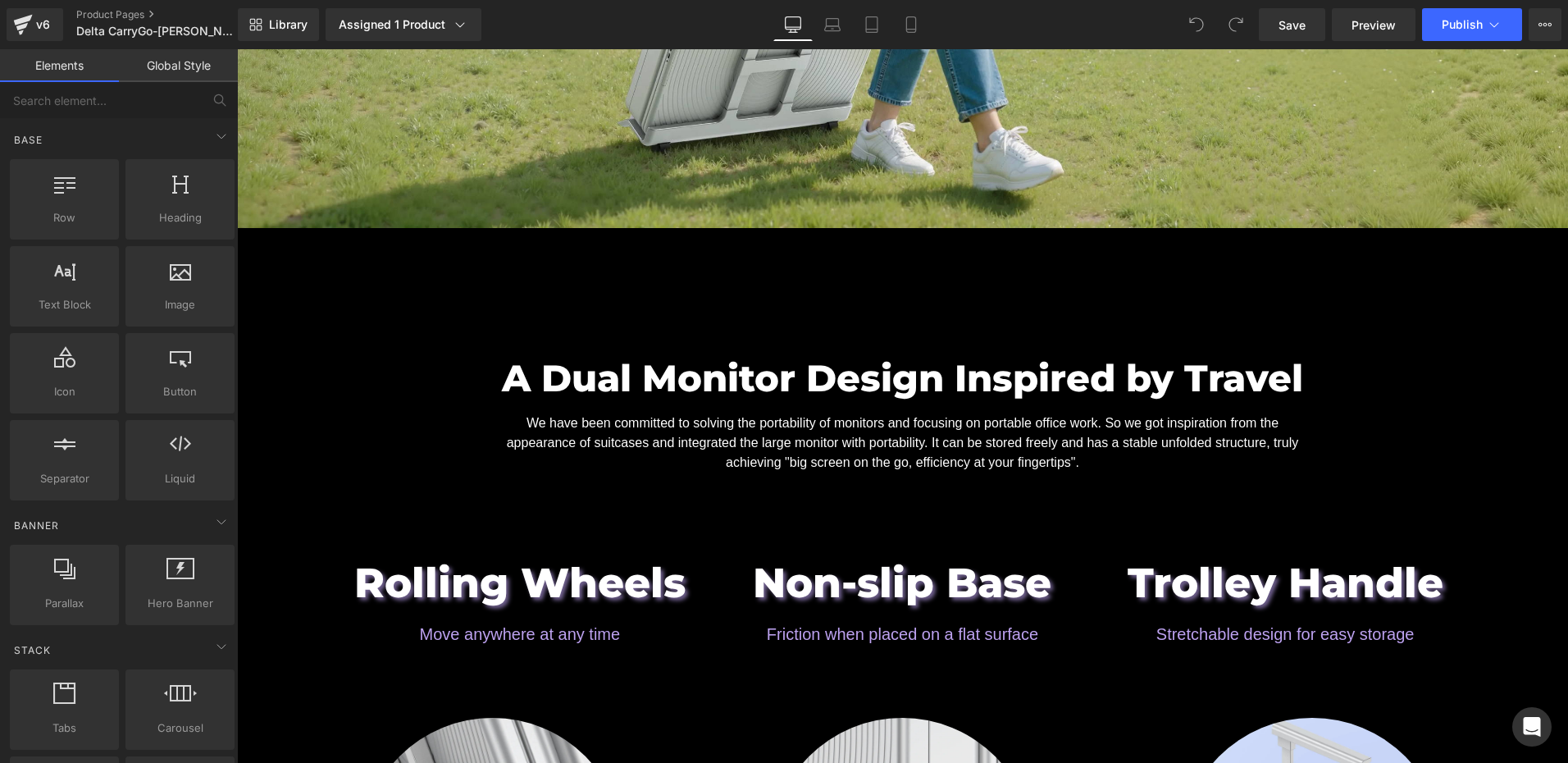
scroll to position [1394, 0]
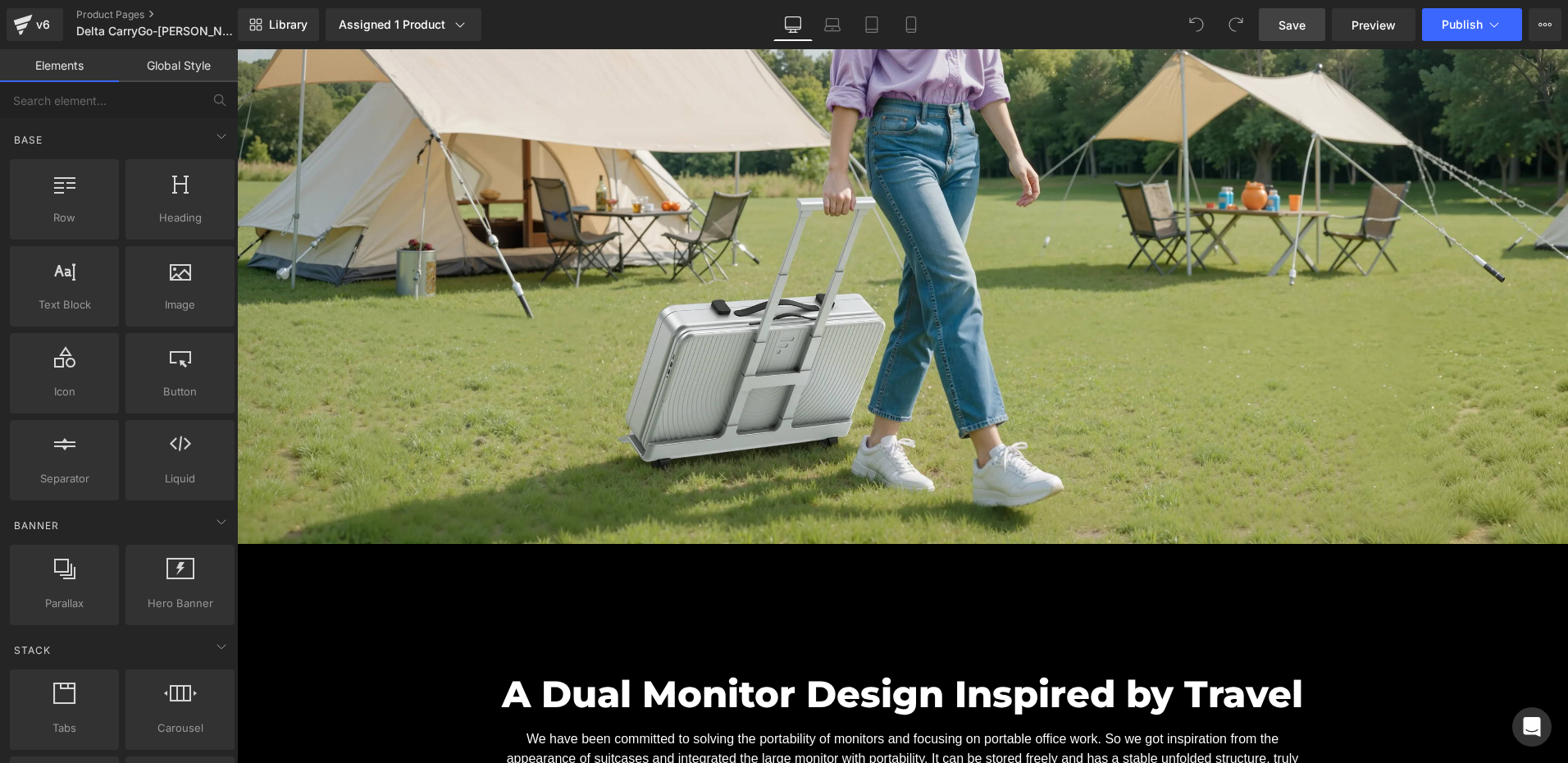
click at [1282, 30] on span "Save" at bounding box center [1292, 26] width 27 height 18
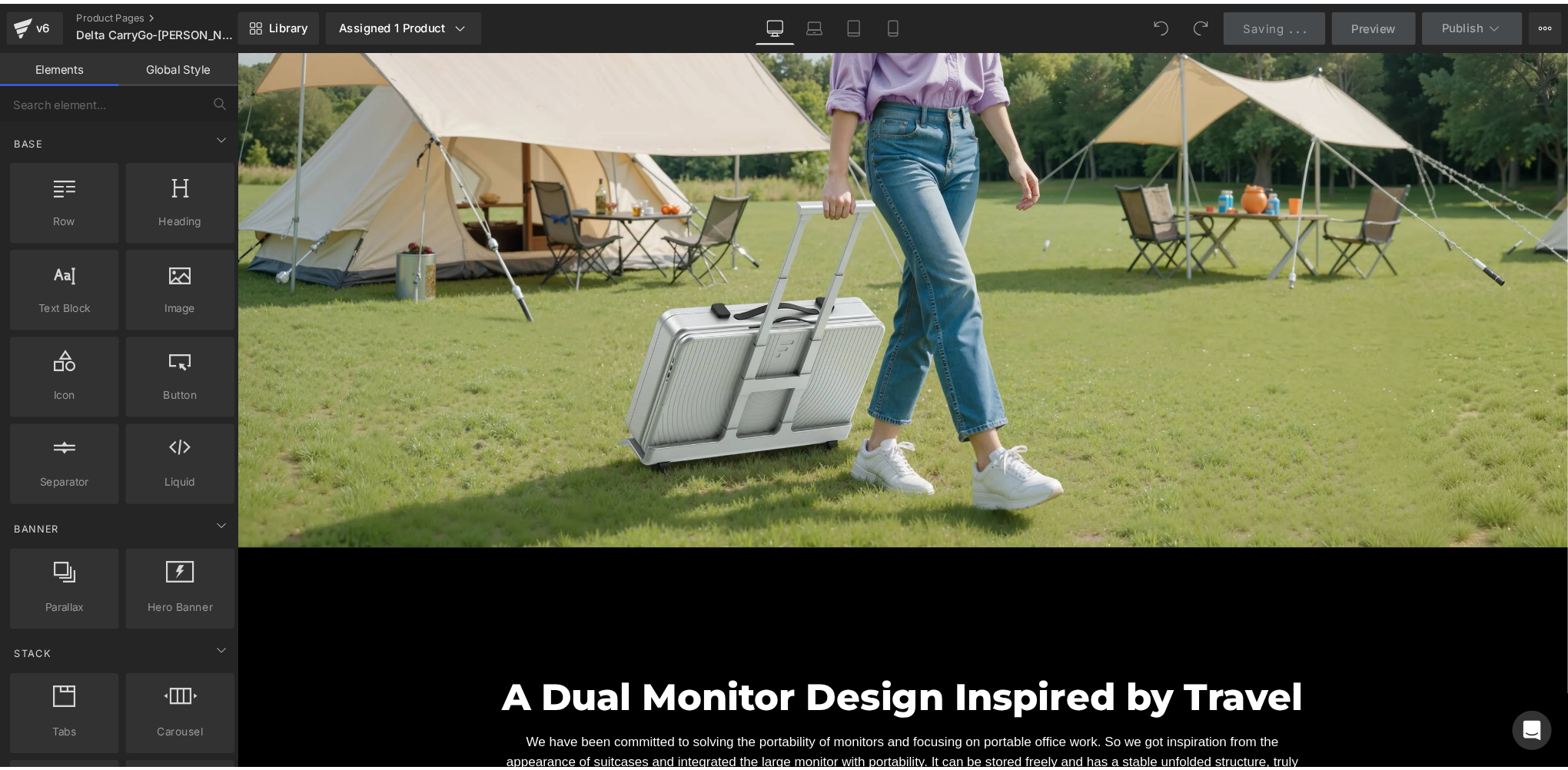
scroll to position [2151, 0]
